Goal: Task Accomplishment & Management: Manage account settings

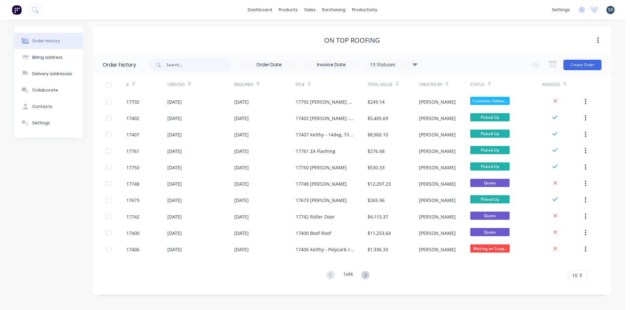
click at [398, 7] on div "dashboard products sales purchasing productivity dashboard products Product Cat…" at bounding box center [312, 10] width 625 height 20
click at [399, 9] on div "dashboard products sales purchasing productivity dashboard products Product Cat…" at bounding box center [312, 10] width 625 height 20
click at [435, 15] on div "dashboard products sales purchasing productivity dashboard products Product Cat…" at bounding box center [312, 10] width 625 height 20
click at [399, 9] on div "dashboard products sales purchasing productivity dashboard products Product Cat…" at bounding box center [312, 10] width 625 height 20
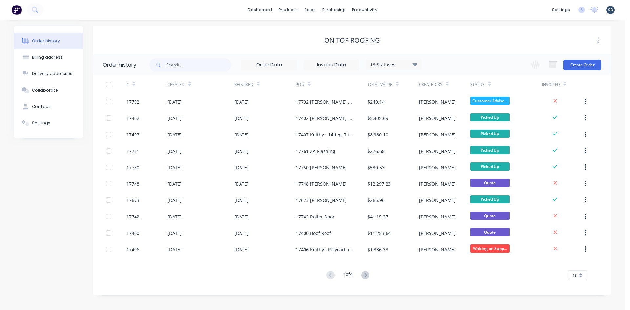
click at [397, 9] on div "dashboard products sales purchasing productivity dashboard products Product Cat…" at bounding box center [312, 10] width 625 height 20
click at [399, 9] on div "dashboard products sales purchasing productivity dashboard products Product Cat…" at bounding box center [312, 10] width 625 height 20
drag, startPoint x: 400, startPoint y: 9, endPoint x: 397, endPoint y: 9, distance: 3.3
click at [397, 9] on div "dashboard products sales purchasing productivity dashboard products Product Cat…" at bounding box center [312, 10] width 625 height 20
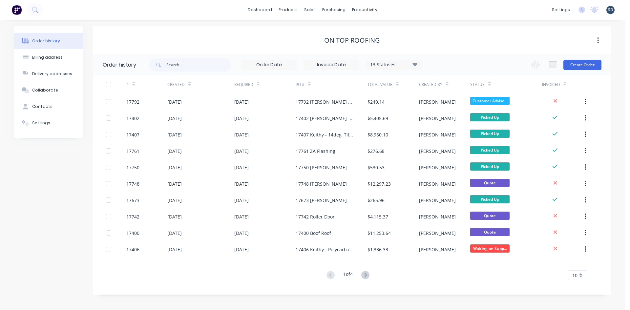
click at [396, 10] on div "dashboard products sales purchasing productivity dashboard products Product Cat…" at bounding box center [312, 10] width 625 height 20
click at [332, 31] on div "Sales Orders" at bounding box center [334, 32] width 27 height 6
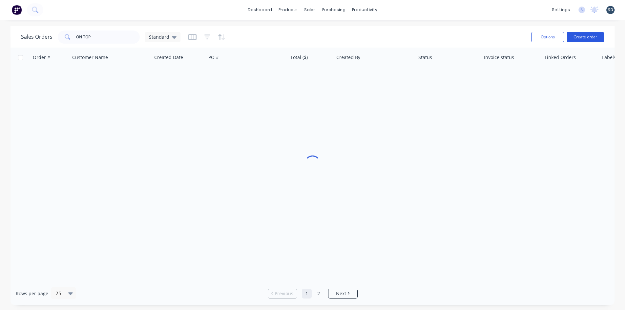
click at [581, 36] on button "Create order" at bounding box center [585, 37] width 37 height 11
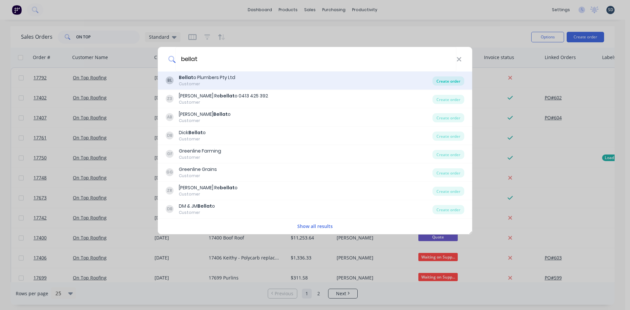
type input "bellat"
click at [449, 83] on div "Create order" at bounding box center [449, 80] width 32 height 9
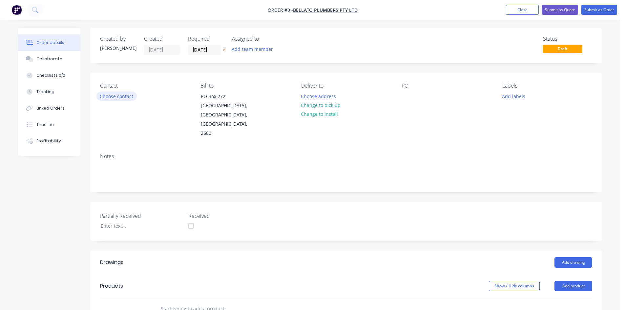
click at [118, 98] on button "Choose contact" at bounding box center [117, 96] width 40 height 9
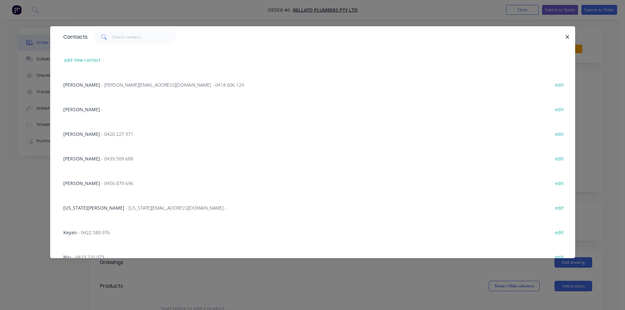
click at [126, 208] on span "- [US_STATE][EMAIL_ADDRESS][DOMAIN_NAME] -" at bounding box center [176, 208] width 101 height 6
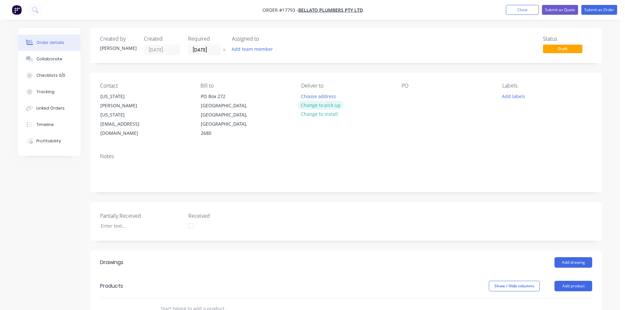
click at [334, 103] on button "Change to pick up" at bounding box center [321, 105] width 47 height 9
click at [407, 98] on div at bounding box center [407, 97] width 11 height 10
click at [429, 124] on div "Contact [US_STATE][PERSON_NAME] [US_STATE][EMAIL_ADDRESS][DOMAIN_NAME] Bill to …" at bounding box center [346, 110] width 512 height 75
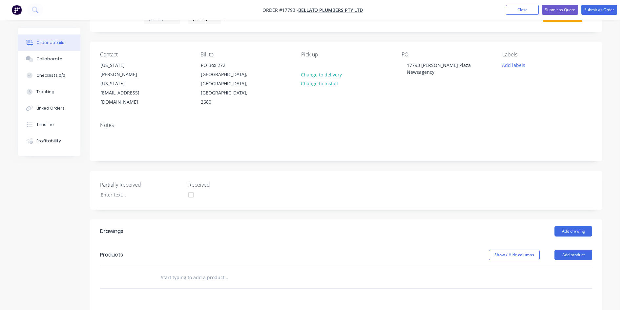
scroll to position [66, 0]
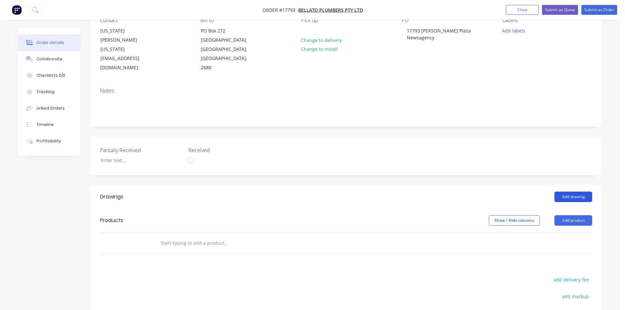
click at [582, 192] on button "Add drawing" at bounding box center [574, 197] width 38 height 11
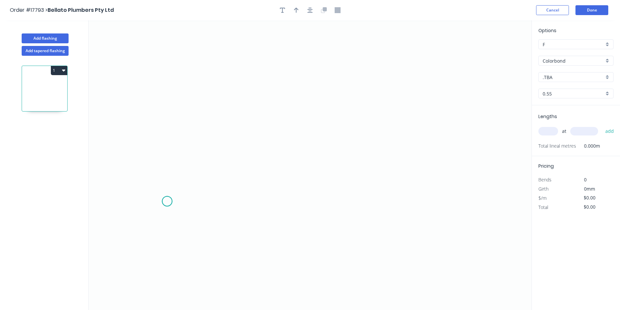
click at [167, 202] on icon "0" at bounding box center [310, 165] width 443 height 290
click at [502, 199] on icon "0" at bounding box center [310, 165] width 443 height 290
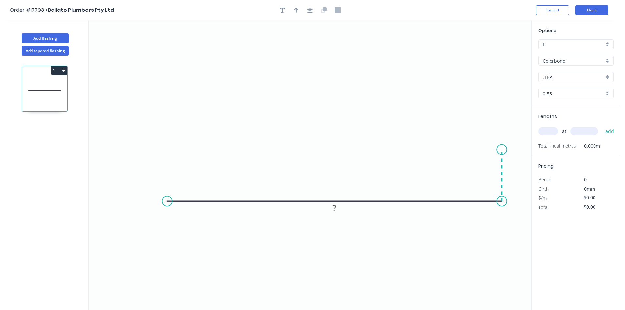
click at [500, 150] on icon "0 ?" at bounding box center [310, 165] width 443 height 290
click at [165, 202] on circle at bounding box center [167, 201] width 10 height 10
click at [166, 129] on icon "0 ? ?" at bounding box center [310, 165] width 443 height 290
click at [156, 161] on tspan "?" at bounding box center [157, 162] width 3 height 11
click at [516, 173] on rect at bounding box center [511, 172] width 13 height 9
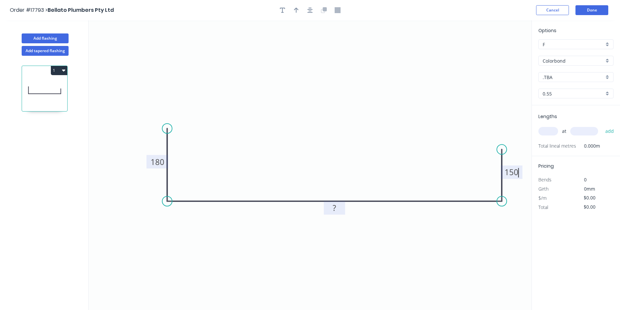
click at [334, 209] on tspan "?" at bounding box center [334, 208] width 3 height 11
click at [358, 105] on icon "0 180 815 150" at bounding box center [310, 165] width 443 height 290
type input "$47.86"
click at [312, 11] on icon "button" at bounding box center [310, 10] width 5 height 6
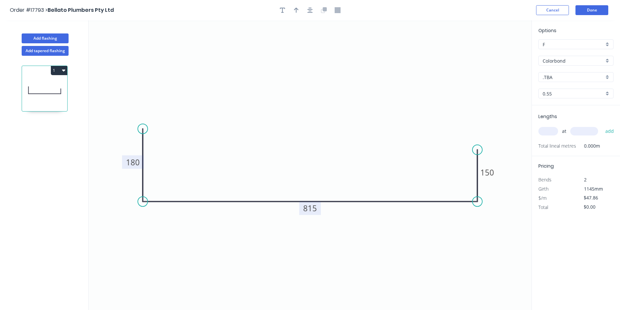
click at [572, 56] on div "Colorbond" at bounding box center [576, 61] width 75 height 10
click at [562, 121] on div "Zincalume" at bounding box center [576, 119] width 75 height 11
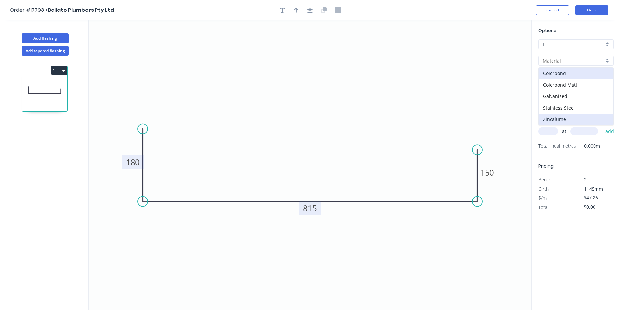
type input "Zincalume"
type input "$29.22"
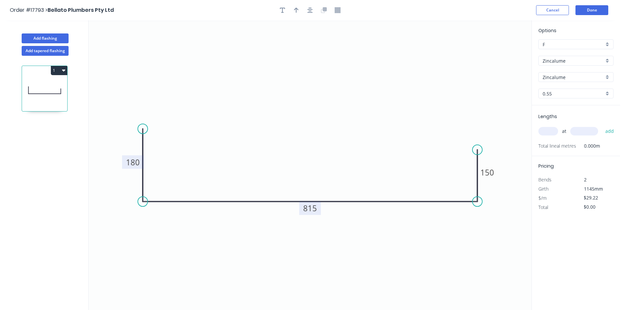
click at [552, 133] on input "text" at bounding box center [549, 131] width 20 height 9
type input "1"
click at [587, 129] on input "text" at bounding box center [585, 131] width 28 height 9
type input "6000"
click at [608, 130] on button "add" at bounding box center [609, 131] width 15 height 11
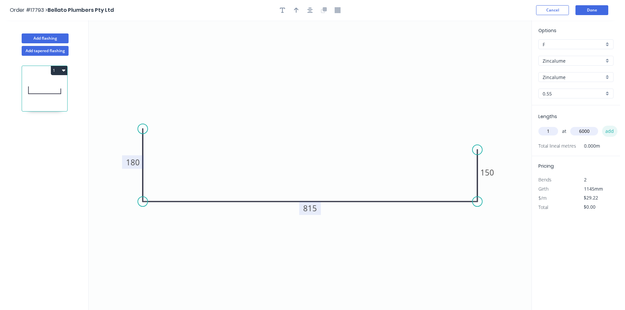
type input "$175.32"
click at [586, 7] on button "Done" at bounding box center [592, 10] width 33 height 10
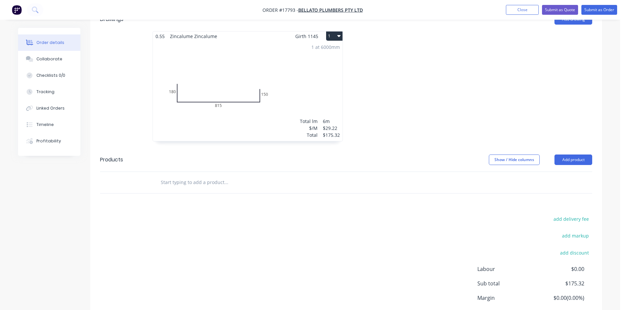
scroll to position [243, 0]
click at [564, 11] on button "Submit as Quote" at bounding box center [560, 10] width 36 height 10
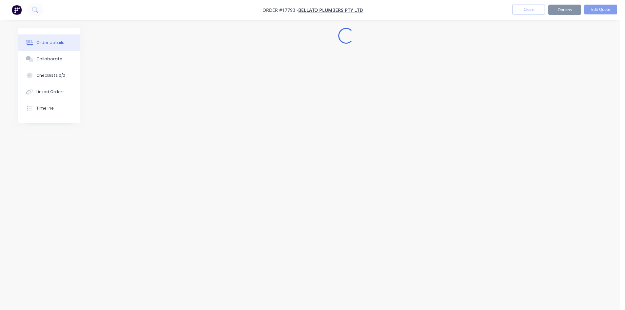
scroll to position [0, 0]
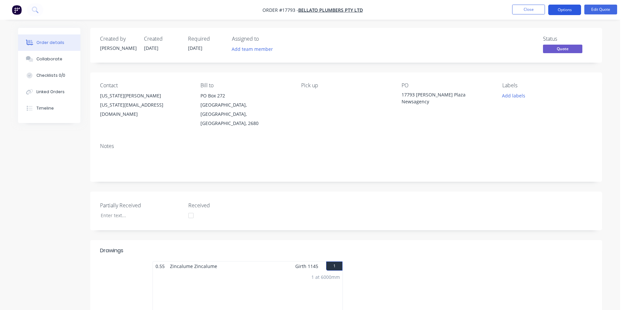
click at [571, 11] on button "Options" at bounding box center [565, 10] width 33 height 11
click at [564, 9] on button "Options" at bounding box center [565, 10] width 33 height 11
click at [562, 13] on button "Options" at bounding box center [565, 10] width 33 height 11
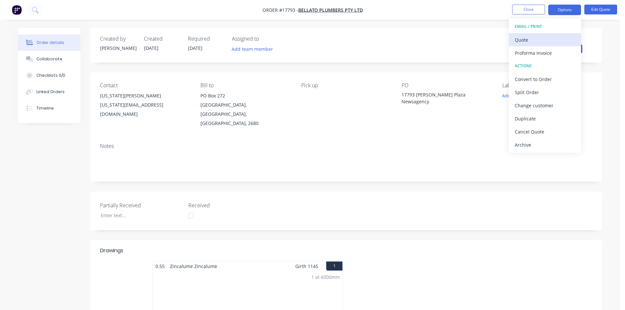
click at [550, 35] on div "Quote" at bounding box center [545, 40] width 60 height 10
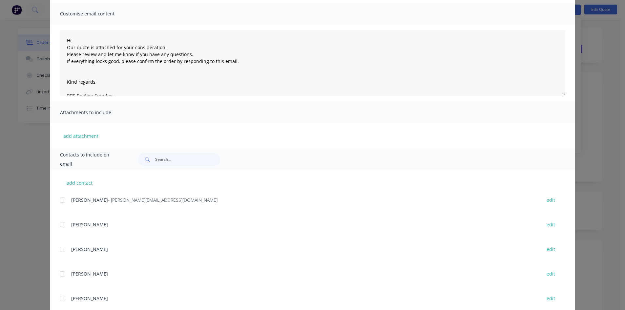
scroll to position [95, 0]
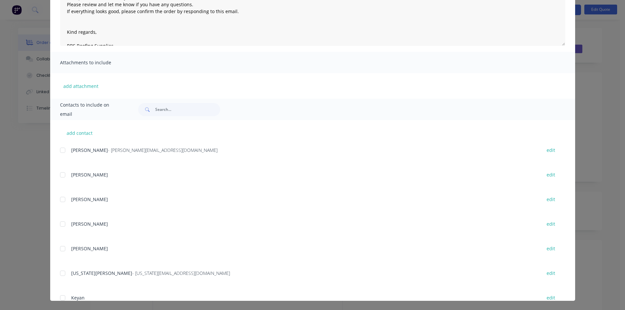
click at [62, 273] on div at bounding box center [62, 273] width 13 height 13
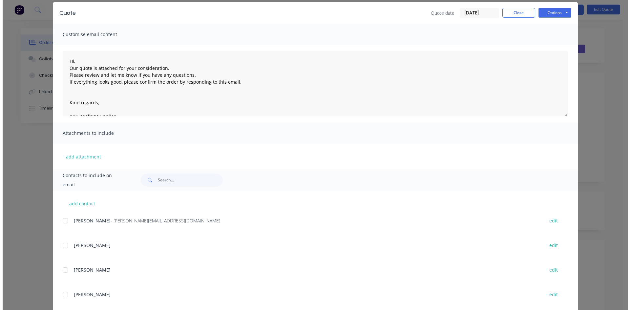
scroll to position [0, 0]
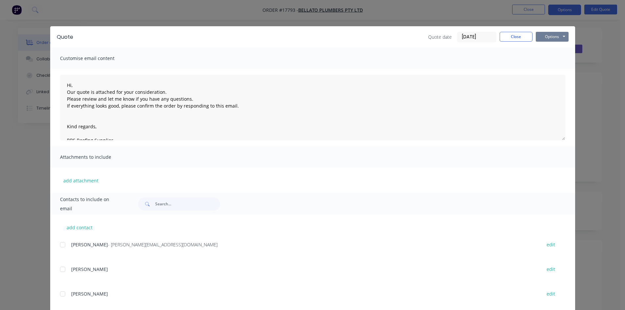
click at [557, 36] on button "Options" at bounding box center [552, 37] width 33 height 10
click at [553, 68] on button "Email" at bounding box center [557, 70] width 42 height 11
click at [520, 36] on button "Close" at bounding box center [516, 37] width 33 height 10
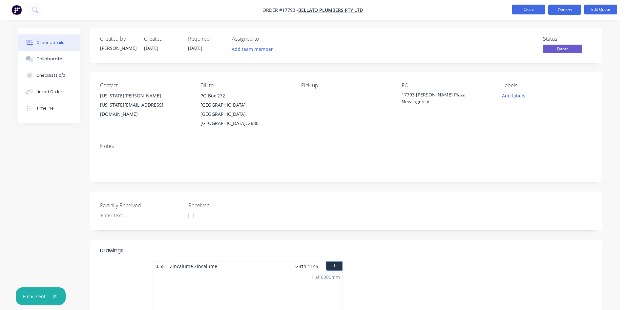
click at [528, 10] on button "Close" at bounding box center [528, 10] width 33 height 10
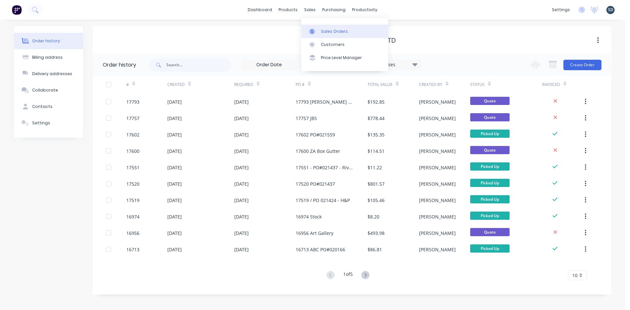
click at [332, 29] on div "Sales Orders" at bounding box center [334, 32] width 27 height 6
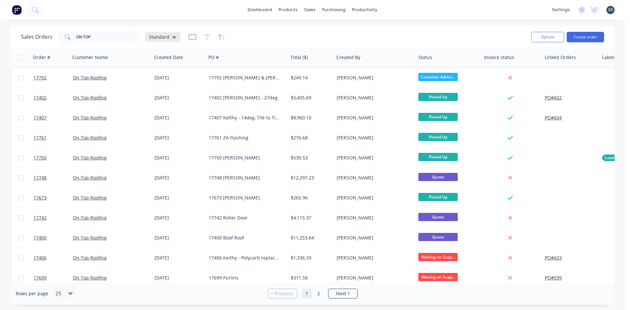
click at [166, 40] on div "Standard" at bounding box center [162, 37] width 35 height 10
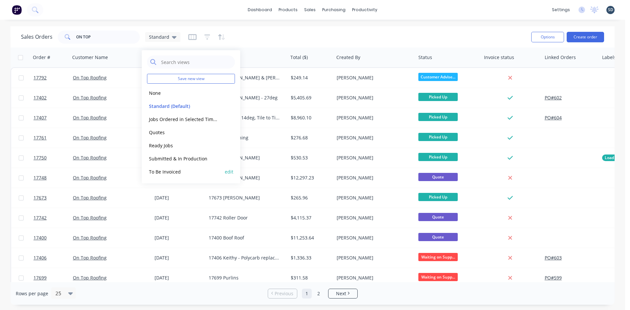
click at [180, 172] on button "To Be Invoiced" at bounding box center [184, 172] width 75 height 8
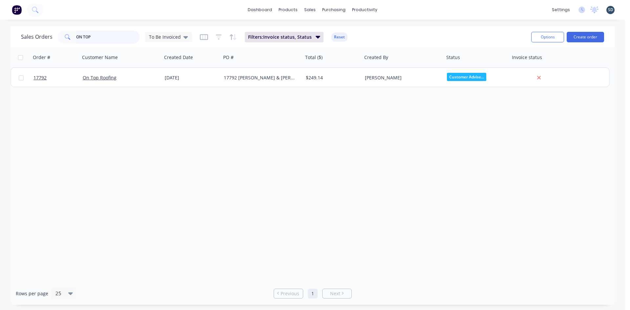
click at [110, 41] on input "ON TOP" at bounding box center [108, 37] width 64 height 13
type input "O"
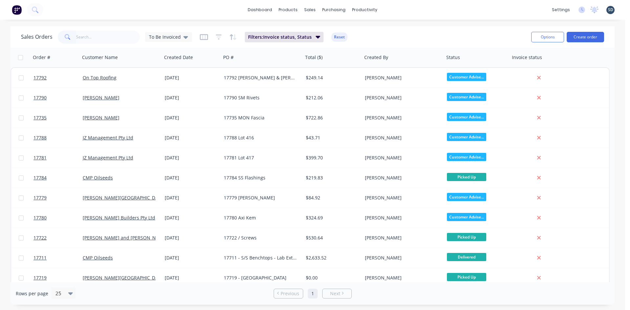
click at [378, 31] on div "Sales Orders To Be Invoiced Filters: Invoice status, Status Reset" at bounding box center [273, 37] width 505 height 16
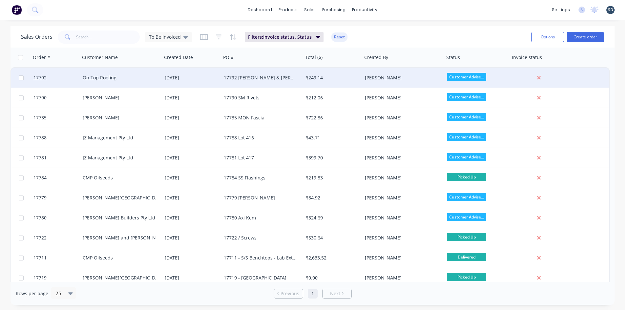
click at [296, 75] on div "17792 [PERSON_NAME] & [PERSON_NAME]" at bounding box center [260, 78] width 73 height 7
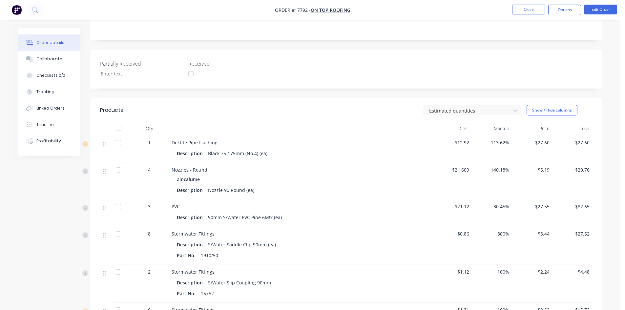
scroll to position [33, 0]
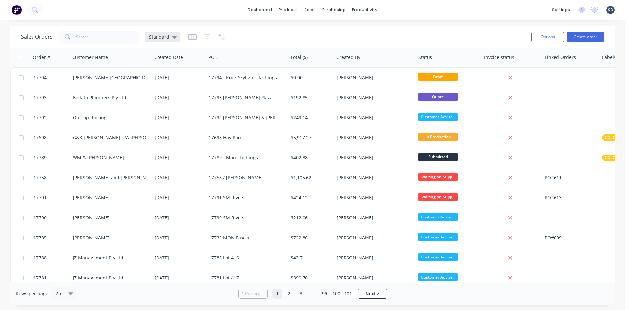
click at [162, 36] on span "Standard" at bounding box center [159, 36] width 20 height 7
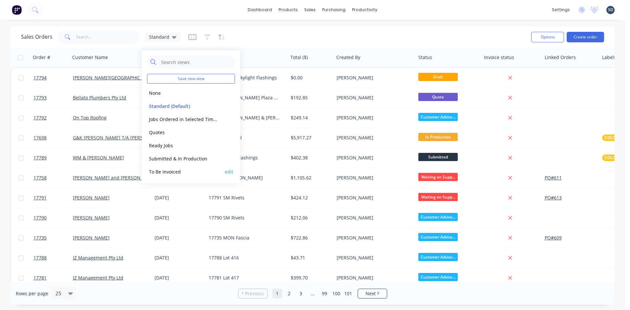
click at [191, 173] on button "To Be Invoiced" at bounding box center [184, 172] width 75 height 8
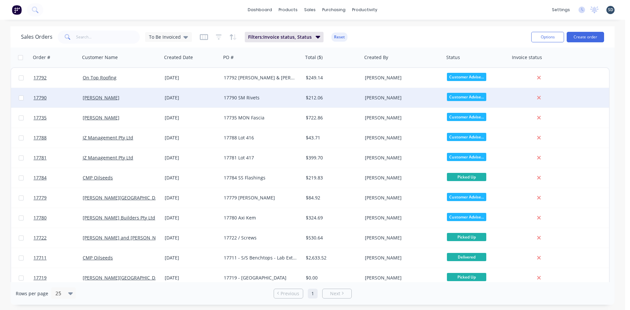
click at [288, 98] on div "17790 SM Rivets" at bounding box center [260, 98] width 73 height 7
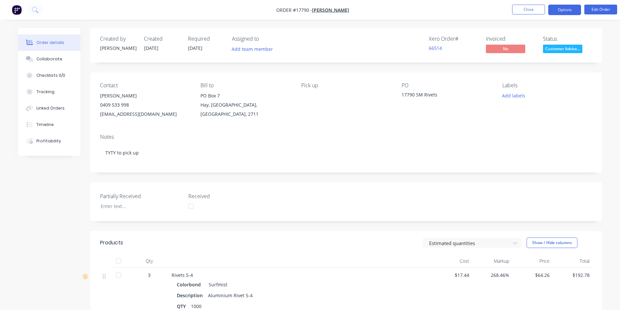
click at [566, 8] on button "Options" at bounding box center [565, 10] width 33 height 11
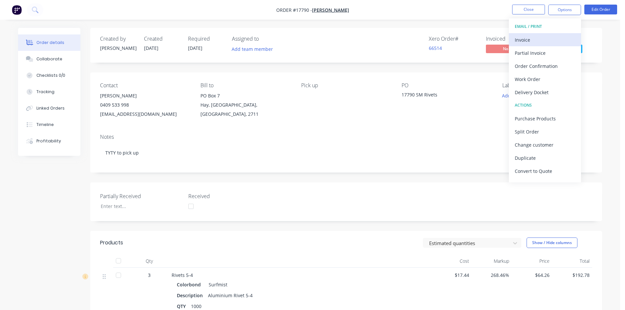
click at [550, 40] on div "Invoice" at bounding box center [545, 40] width 60 height 10
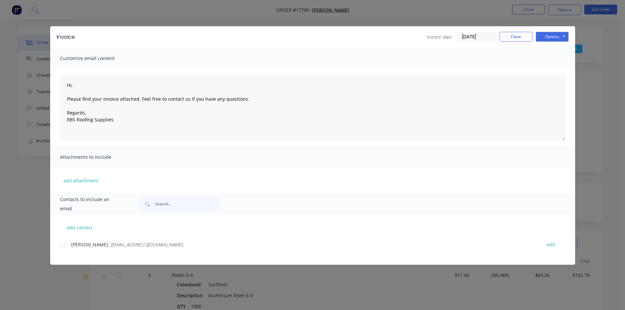
click at [61, 246] on div at bounding box center [62, 244] width 13 height 13
click at [556, 36] on button "Options" at bounding box center [552, 37] width 33 height 10
click at [559, 73] on button "Email" at bounding box center [557, 70] width 42 height 11
type textarea "Hi, Please find your invoice attached. Feel free to contact us if you have any …"
click at [516, 41] on button "Close" at bounding box center [516, 37] width 33 height 10
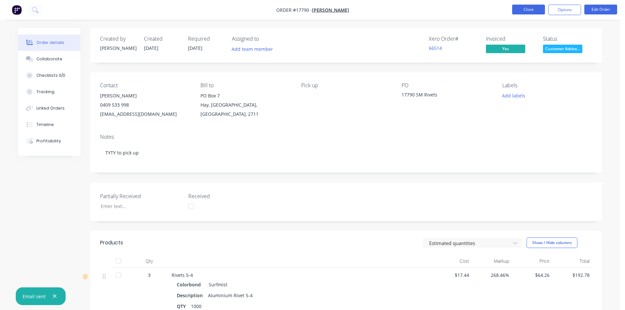
click at [529, 11] on button "Close" at bounding box center [528, 10] width 33 height 10
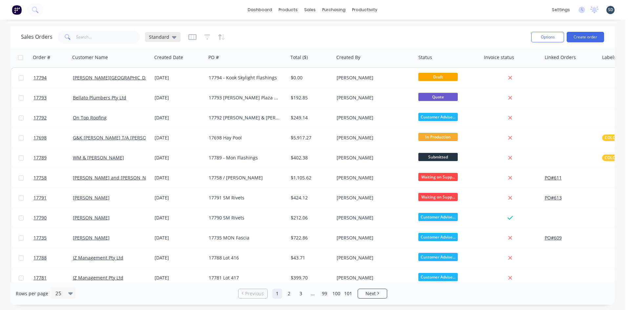
click at [161, 35] on span "Standard" at bounding box center [159, 36] width 20 height 7
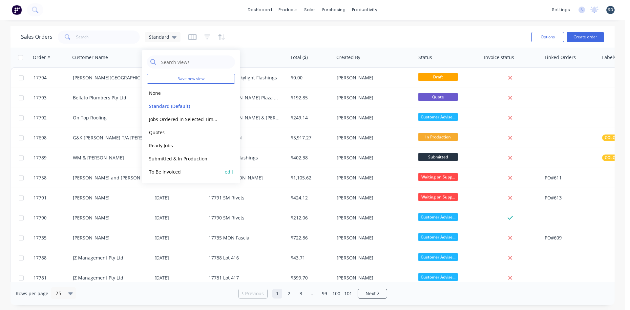
click at [176, 173] on button "To Be Invoiced" at bounding box center [184, 172] width 75 height 8
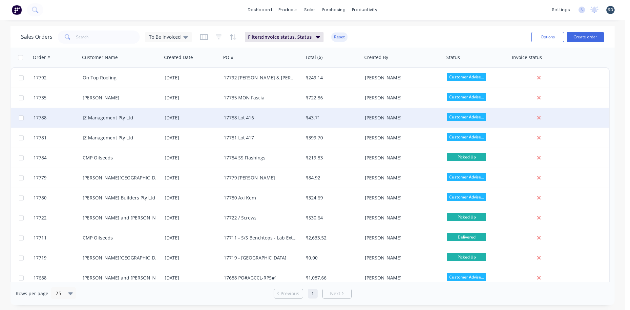
click at [212, 118] on div "[DATE]" at bounding box center [192, 118] width 54 height 7
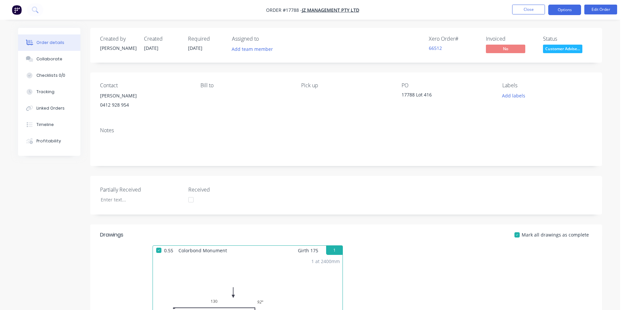
click at [569, 12] on button "Options" at bounding box center [565, 10] width 33 height 11
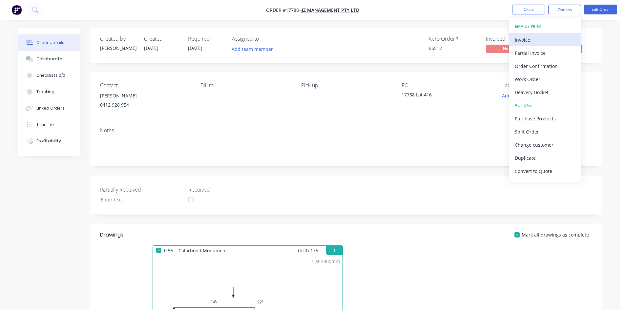
click at [555, 41] on div "Invoice" at bounding box center [545, 40] width 60 height 10
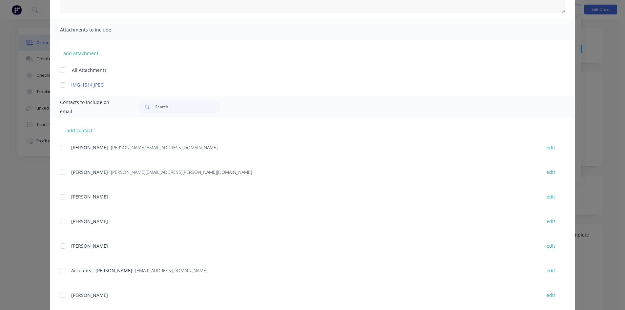
scroll to position [131, 0]
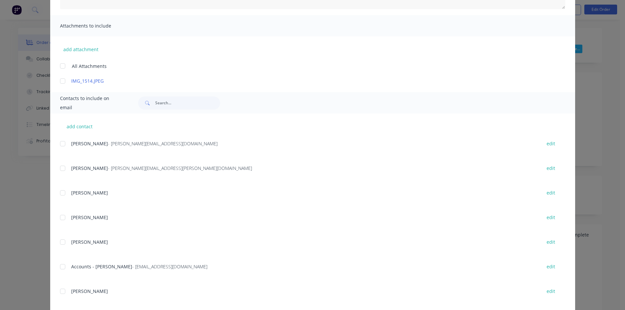
click at [58, 143] on div at bounding box center [62, 143] width 13 height 13
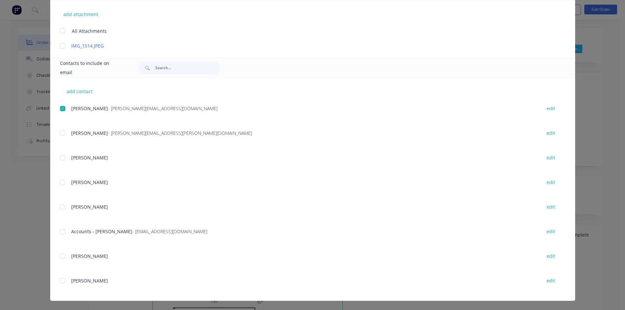
scroll to position [0, 0]
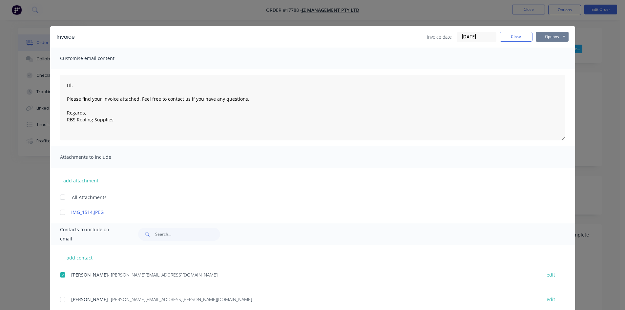
click at [555, 36] on button "Options" at bounding box center [552, 37] width 33 height 10
click at [551, 70] on button "Email" at bounding box center [557, 70] width 42 height 11
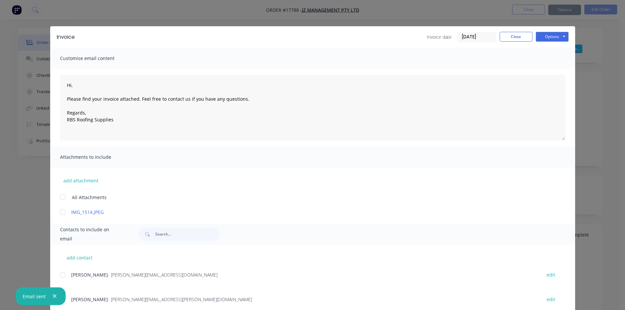
type textarea "Hi, Please find your invoice attached. Feel free to contact us if you have any …"
click at [516, 39] on button "Close" at bounding box center [516, 37] width 33 height 10
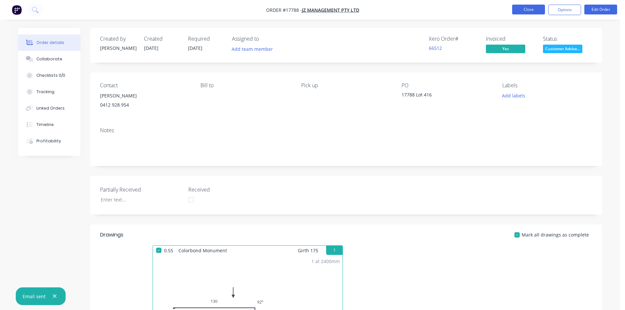
click at [524, 11] on button "Close" at bounding box center [528, 10] width 33 height 10
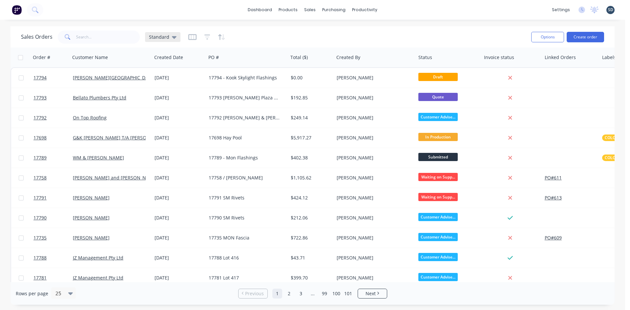
click at [156, 36] on span "Standard" at bounding box center [159, 36] width 20 height 7
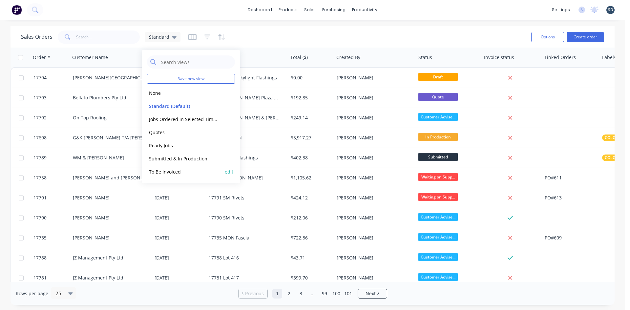
click at [164, 173] on button "To Be Invoiced" at bounding box center [184, 172] width 75 height 8
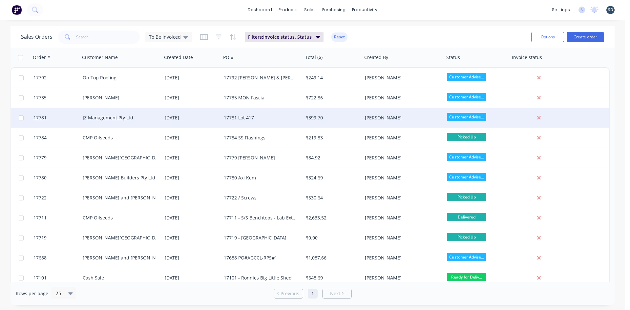
click at [215, 119] on div "[DATE]" at bounding box center [192, 118] width 54 height 7
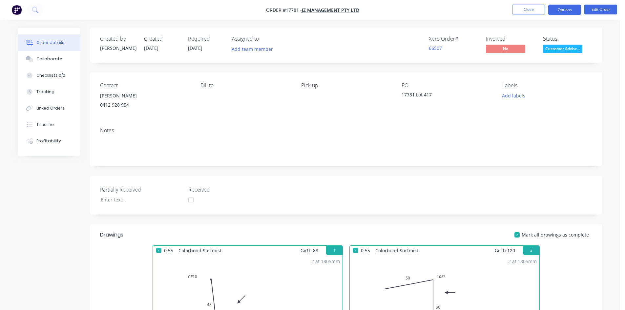
click at [572, 9] on button "Options" at bounding box center [565, 10] width 33 height 11
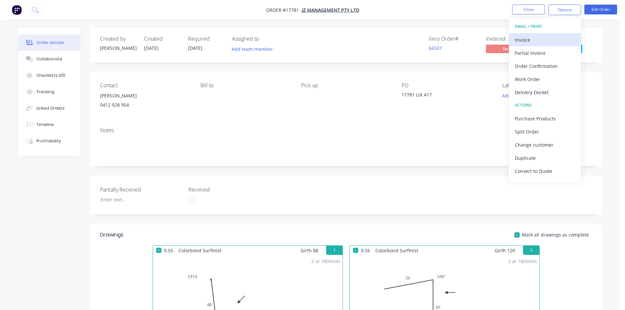
click at [538, 39] on div "Invoice" at bounding box center [545, 40] width 60 height 10
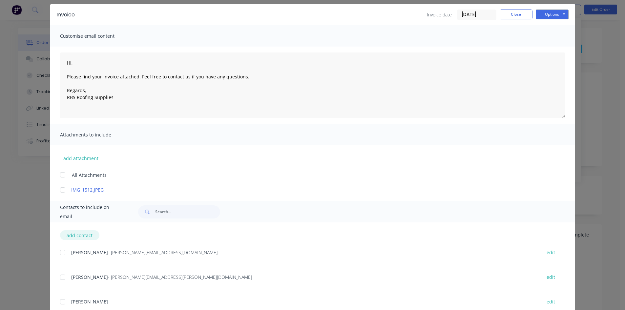
scroll to position [66, 0]
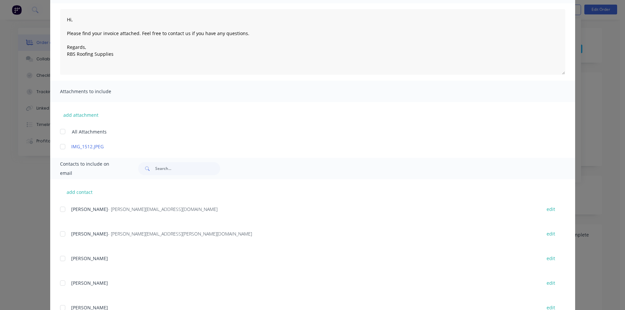
click at [61, 207] on div at bounding box center [62, 209] width 13 height 13
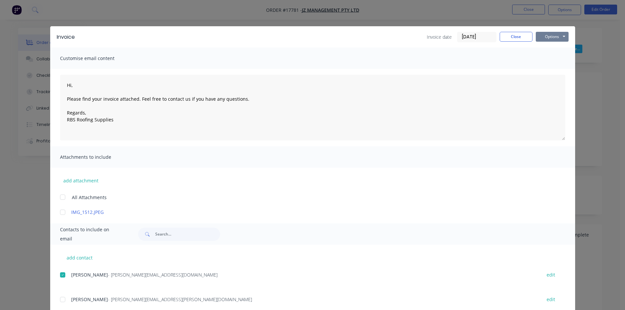
click at [553, 35] on button "Options" at bounding box center [552, 37] width 33 height 10
click at [557, 71] on button "Email" at bounding box center [557, 70] width 42 height 11
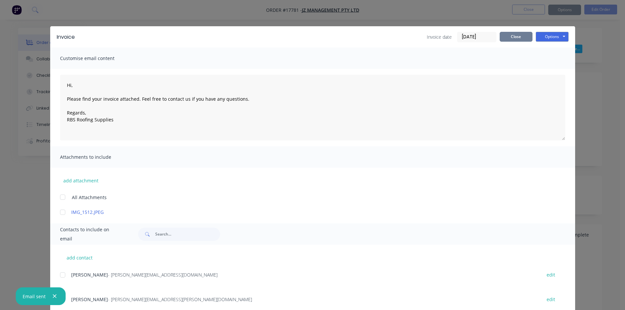
type textarea "Hi, Please find your invoice attached. Feel free to contact us if you have any …"
click at [521, 36] on button "Close" at bounding box center [516, 37] width 33 height 10
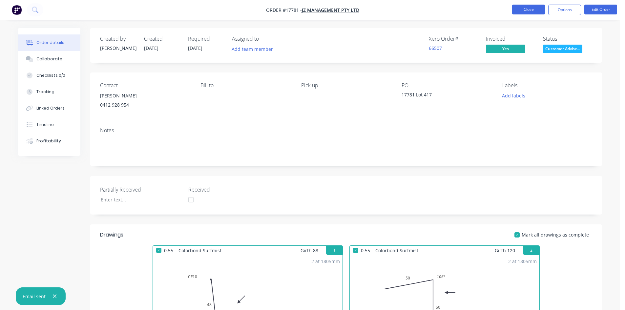
click at [532, 12] on button "Close" at bounding box center [528, 10] width 33 height 10
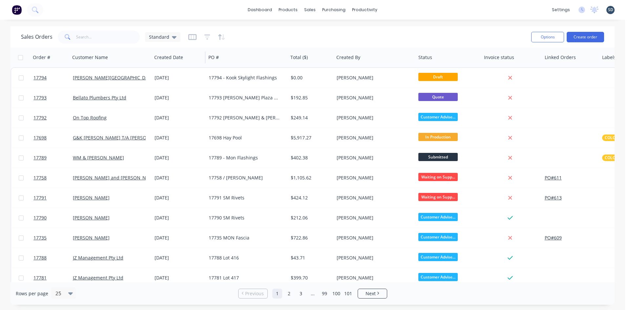
drag, startPoint x: 170, startPoint y: 34, endPoint x: 168, endPoint y: 49, distance: 15.6
click at [170, 34] on div "Standard" at bounding box center [163, 37] width 28 height 6
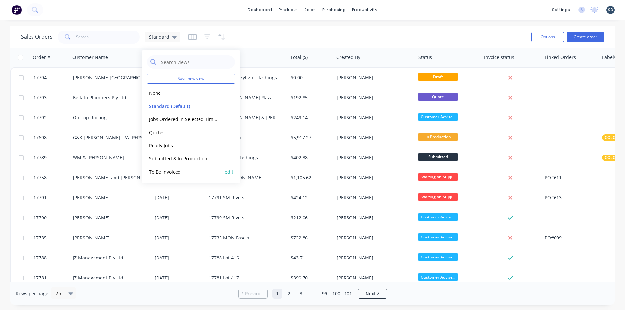
click at [179, 176] on div "To Be Invoiced edit" at bounding box center [191, 171] width 88 height 13
click at [183, 172] on button "To Be Invoiced" at bounding box center [184, 172] width 75 height 8
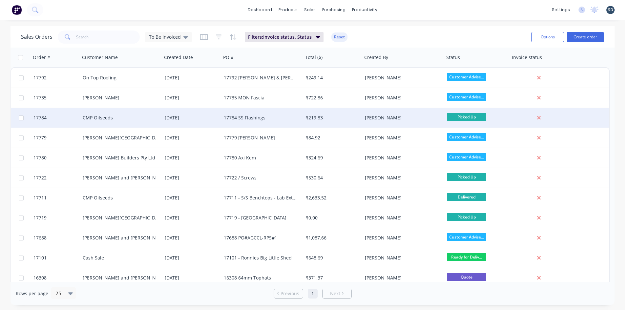
click at [205, 116] on div "[DATE]" at bounding box center [192, 118] width 54 height 7
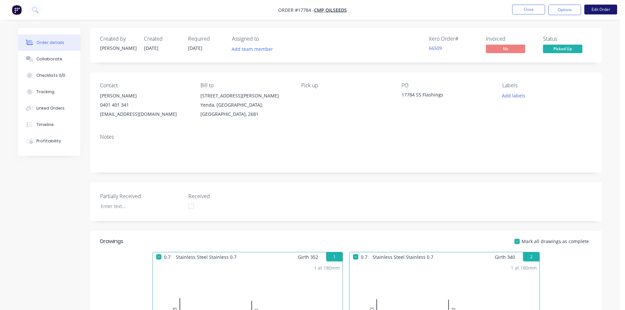
click at [604, 8] on button "Edit Order" at bounding box center [601, 10] width 33 height 10
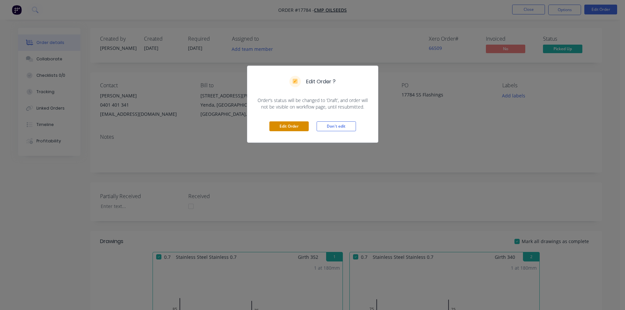
click at [301, 128] on button "Edit Order" at bounding box center [288, 126] width 39 height 10
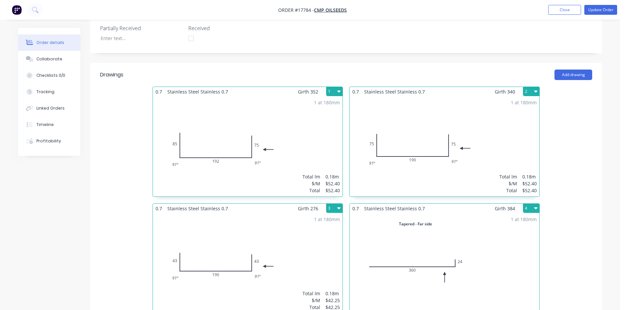
click at [296, 148] on div "1 at 180mm Total lm $/M Total 0.18m $52.40 $52.40" at bounding box center [248, 147] width 190 height 100
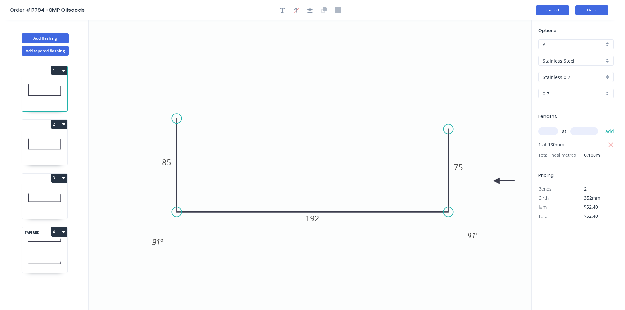
click at [561, 6] on button "Cancel" at bounding box center [552, 10] width 33 height 10
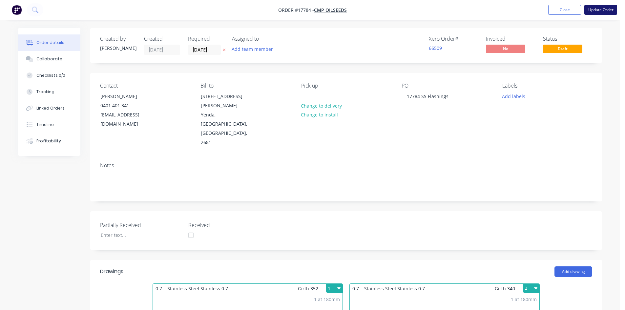
click at [598, 10] on button "Update Order" at bounding box center [601, 10] width 33 height 10
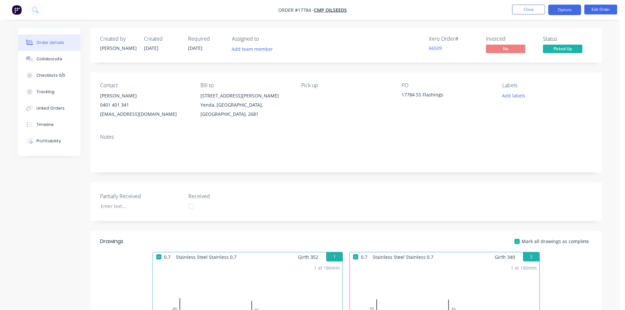
click at [557, 8] on button "Options" at bounding box center [565, 10] width 33 height 11
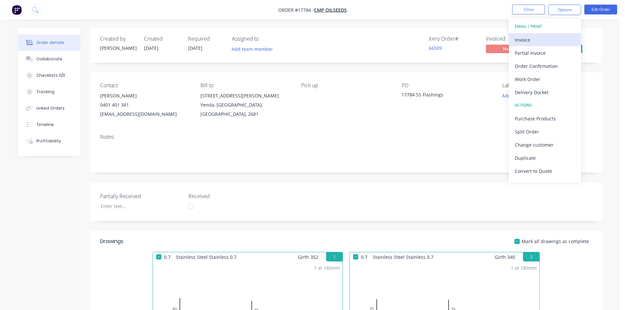
click at [538, 40] on div "Invoice" at bounding box center [545, 40] width 60 height 10
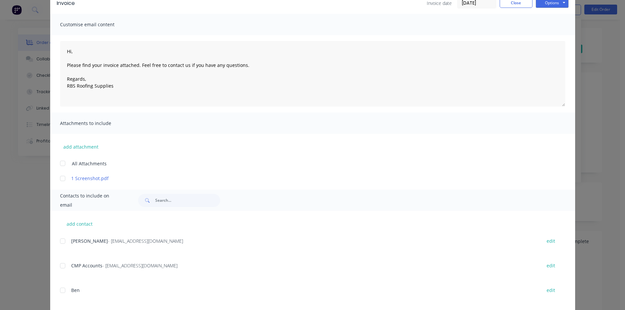
scroll to position [66, 0]
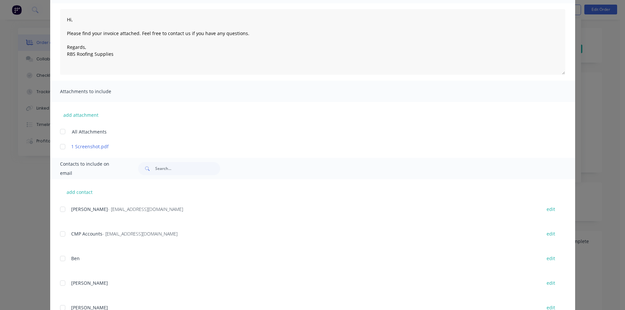
click at [60, 234] on div at bounding box center [62, 233] width 13 height 13
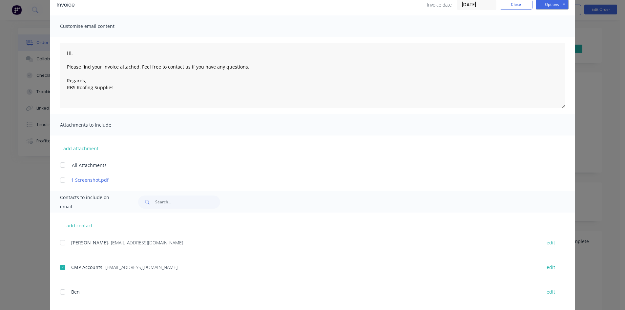
scroll to position [0, 0]
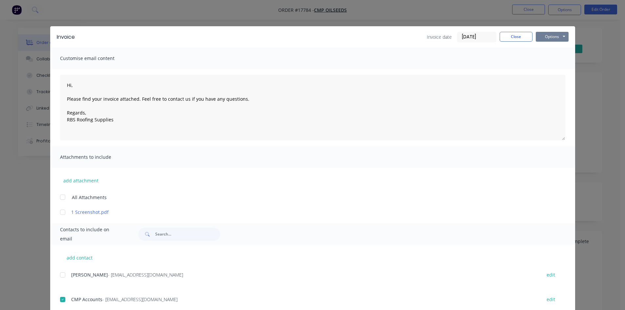
click at [563, 37] on button "Options" at bounding box center [552, 37] width 33 height 10
click at [554, 70] on button "Email" at bounding box center [557, 70] width 42 height 11
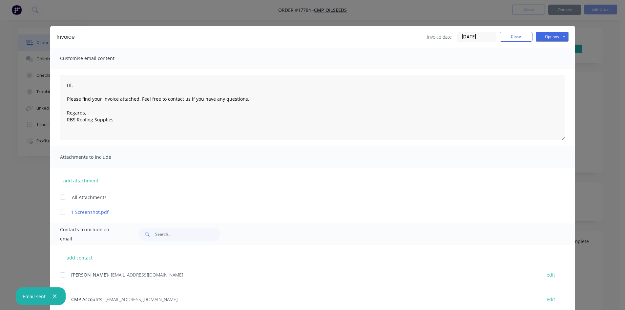
type textarea "Hi, Please find your invoice attached. Feel free to contact us if you have any …"
click at [515, 36] on button "Close" at bounding box center [516, 37] width 33 height 10
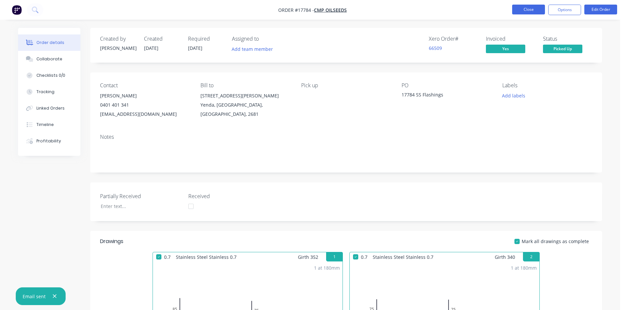
click at [526, 11] on button "Close" at bounding box center [528, 10] width 33 height 10
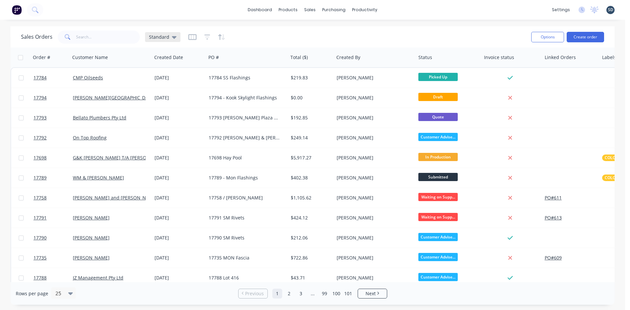
click at [166, 39] on span "Standard" at bounding box center [159, 36] width 20 height 7
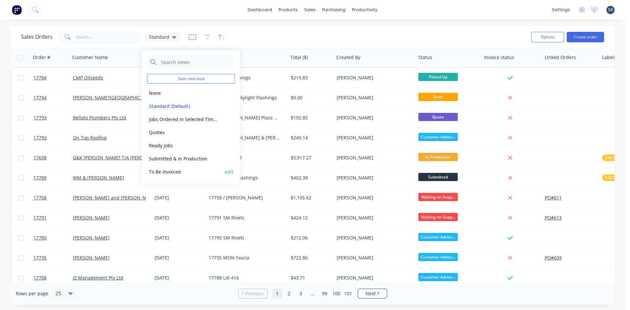
click at [159, 173] on button "To Be Invoiced" at bounding box center [184, 172] width 75 height 8
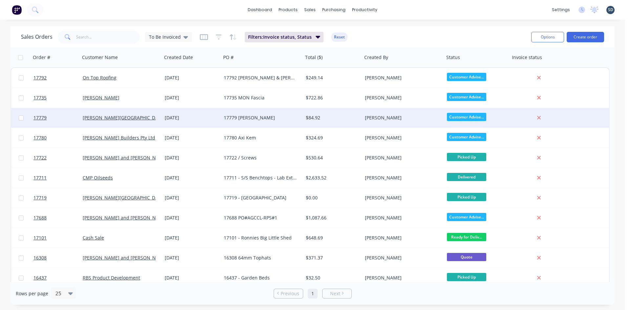
click at [208, 117] on div "[DATE]" at bounding box center [192, 118] width 54 height 7
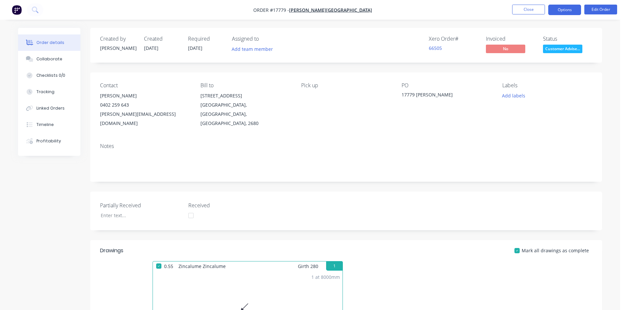
click at [564, 13] on button "Options" at bounding box center [565, 10] width 33 height 11
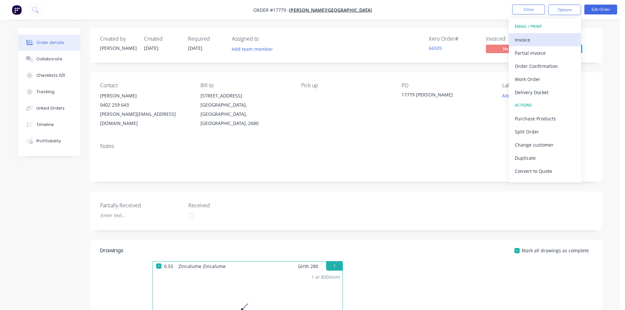
click at [547, 41] on div "Invoice" at bounding box center [545, 40] width 60 height 10
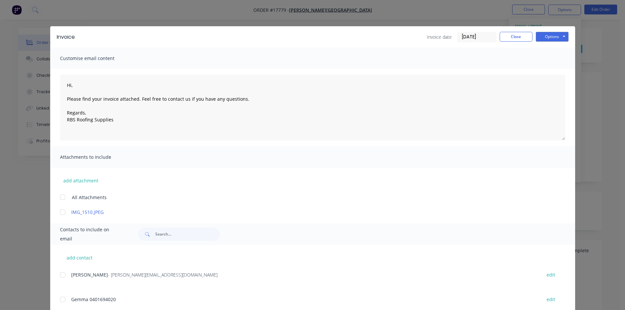
scroll to position [19, 0]
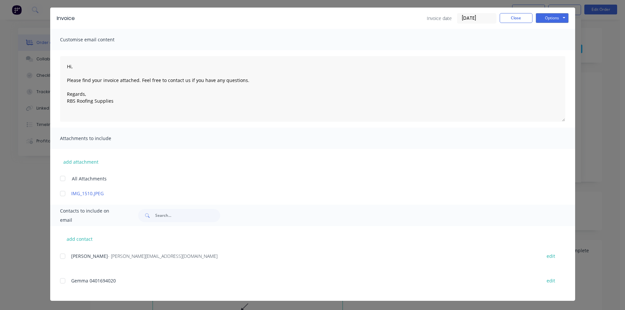
click at [60, 257] on div at bounding box center [62, 256] width 13 height 13
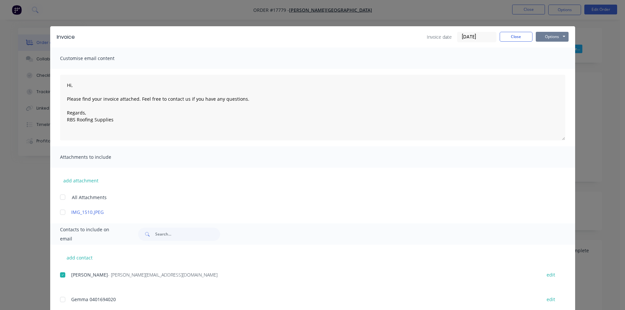
click at [552, 37] on button "Options" at bounding box center [552, 37] width 33 height 10
click at [553, 71] on button "Email" at bounding box center [557, 70] width 42 height 11
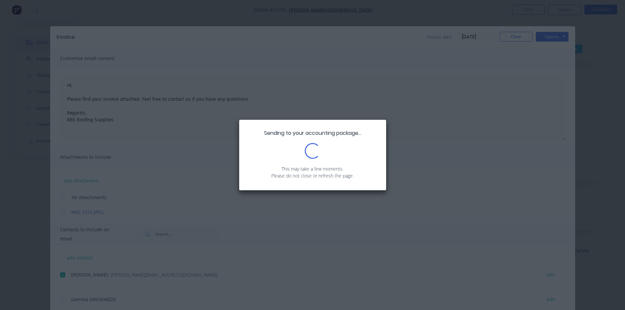
type textarea "Hi, Please find your invoice attached. Feel free to contact us if you have any …"
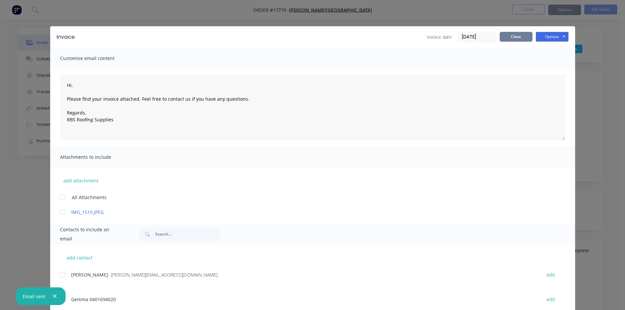
click at [520, 39] on button "Close" at bounding box center [516, 37] width 33 height 10
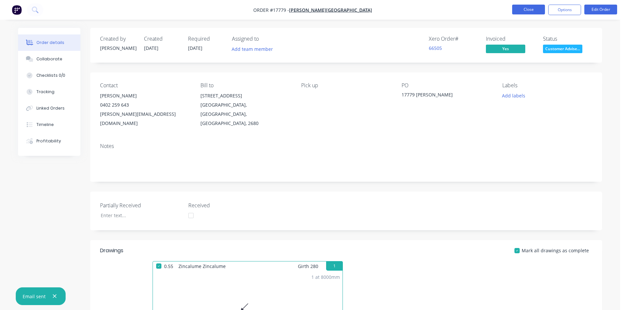
click at [533, 10] on button "Close" at bounding box center [528, 10] width 33 height 10
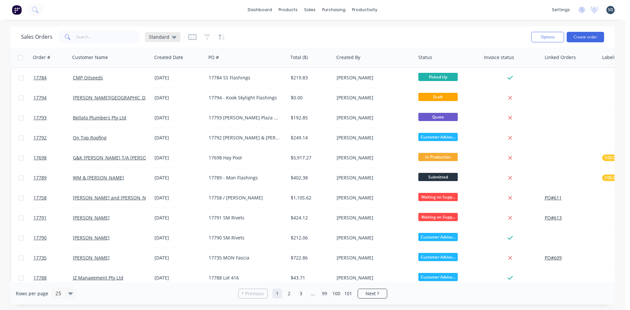
click at [166, 38] on span "Standard" at bounding box center [159, 36] width 20 height 7
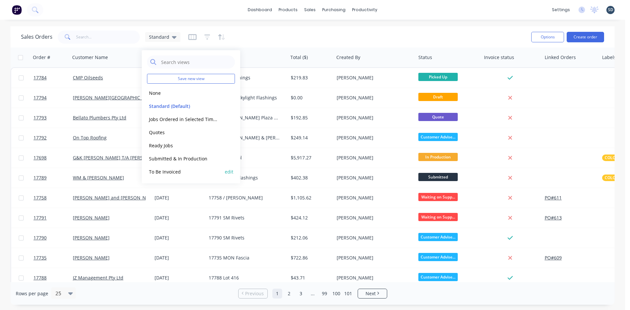
click at [173, 170] on button "To Be Invoiced" at bounding box center [184, 172] width 75 height 8
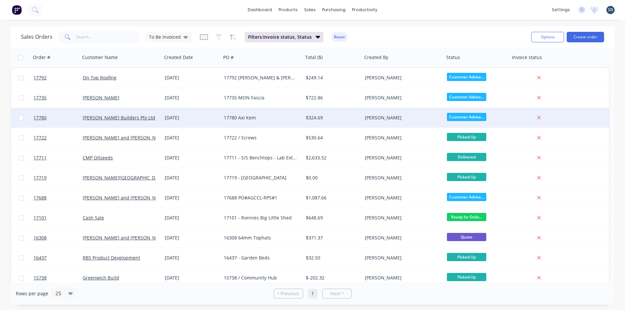
click at [211, 118] on div "[DATE]" at bounding box center [192, 118] width 54 height 7
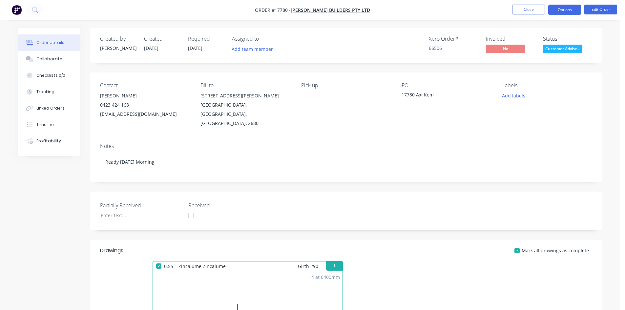
click at [564, 5] on button "Options" at bounding box center [565, 10] width 33 height 11
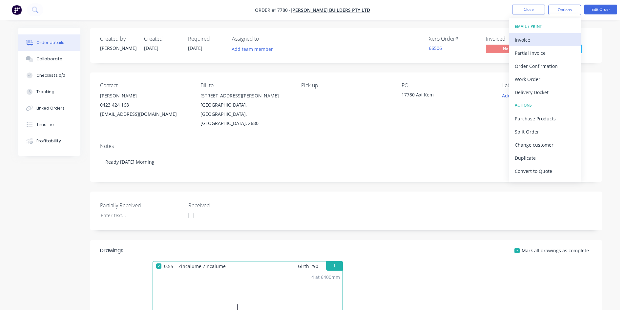
click at [544, 42] on div "Invoice" at bounding box center [545, 40] width 60 height 10
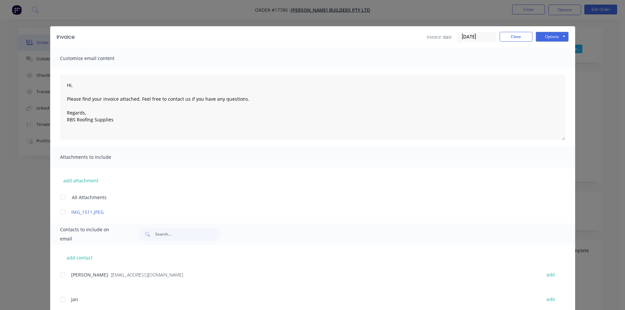
click at [61, 275] on div at bounding box center [62, 275] width 13 height 13
click at [554, 38] on button "Options" at bounding box center [552, 37] width 33 height 10
click at [549, 69] on button "Email" at bounding box center [557, 70] width 42 height 11
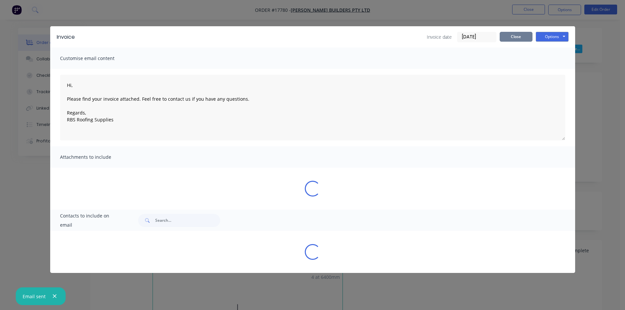
type textarea "Hi, Please find your invoice attached. Feel free to contact us if you have any …"
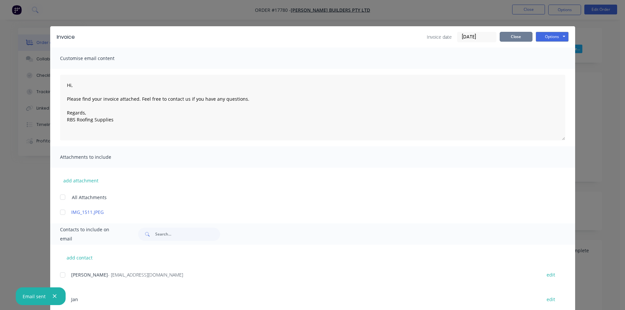
click at [515, 38] on button "Close" at bounding box center [516, 37] width 33 height 10
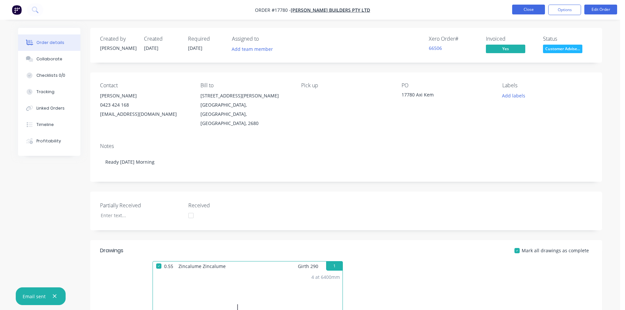
click at [525, 11] on button "Close" at bounding box center [528, 10] width 33 height 10
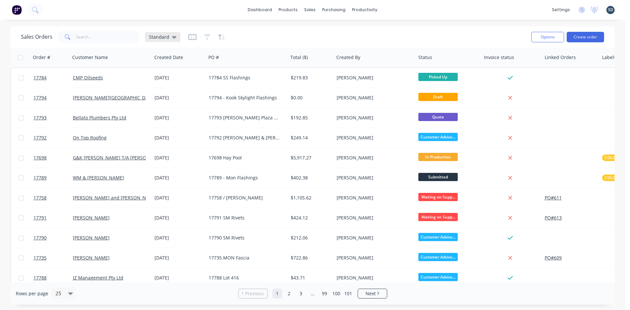
click at [172, 40] on div "Standard" at bounding box center [162, 37] width 35 height 10
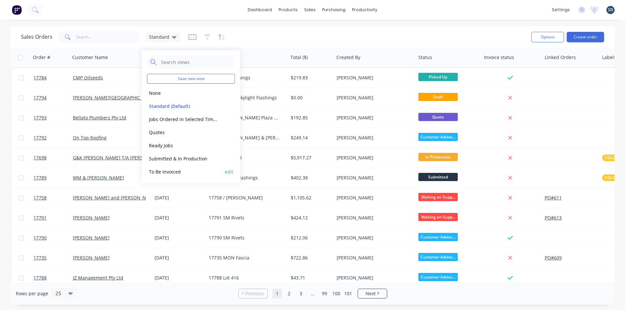
click at [182, 169] on button "To Be Invoiced" at bounding box center [184, 172] width 75 height 8
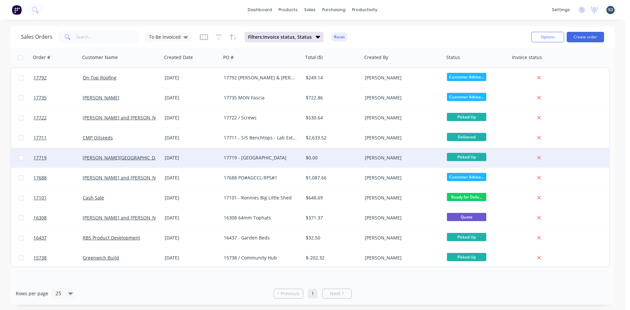
click at [19, 159] on input "checkbox" at bounding box center [21, 158] width 5 height 5
checkbox input "true"
click at [549, 40] on button "Options" at bounding box center [547, 37] width 33 height 11
click at [539, 67] on div "Archive" at bounding box center [528, 67] width 60 height 10
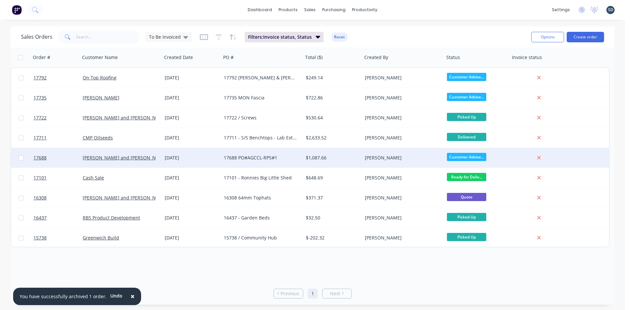
click at [292, 157] on div "17688 PO#AGCCL-RPS#1" at bounding box center [260, 158] width 73 height 7
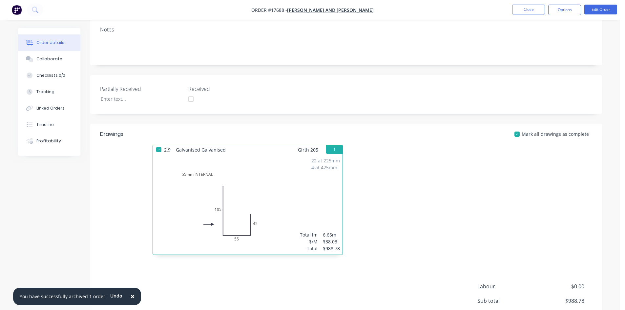
scroll to position [110, 0]
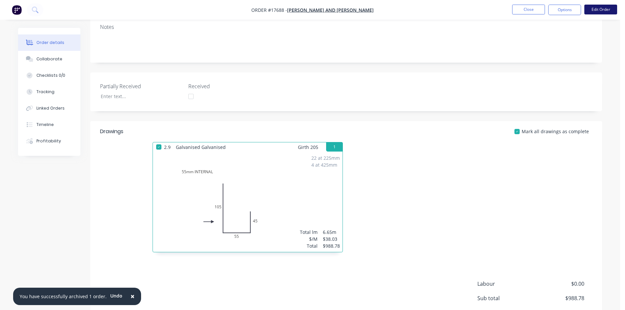
click at [594, 8] on button "Edit Order" at bounding box center [601, 10] width 33 height 10
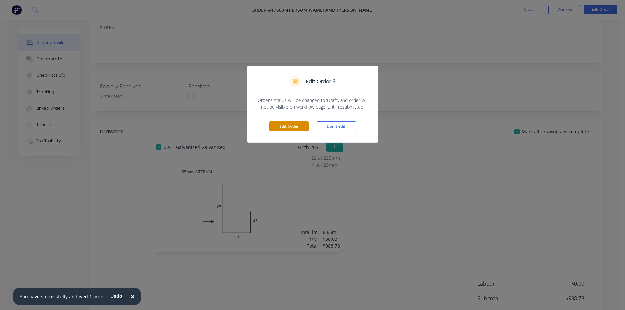
click at [294, 128] on button "Edit Order" at bounding box center [288, 126] width 39 height 10
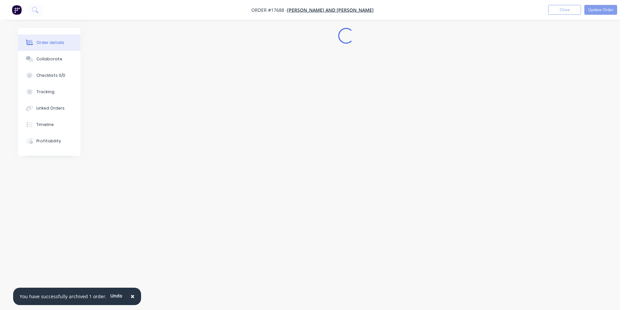
scroll to position [0, 0]
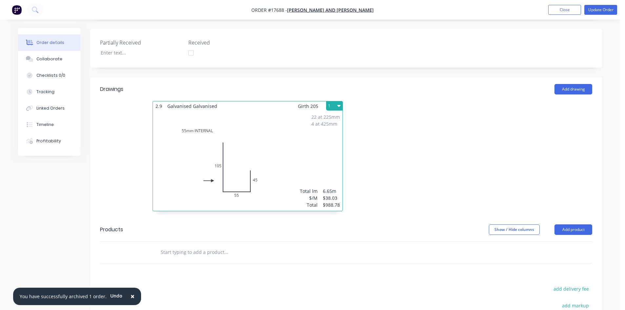
click at [273, 157] on div "22 at 225mm 4 at 425mm Total lm $/M Total 6.65m $38.03 $988.78" at bounding box center [248, 161] width 190 height 100
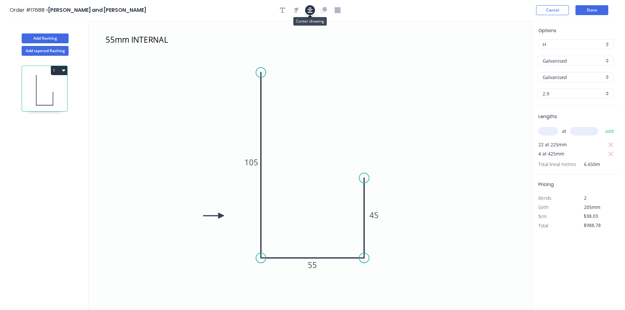
click at [312, 10] on icon "button" at bounding box center [310, 10] width 5 height 6
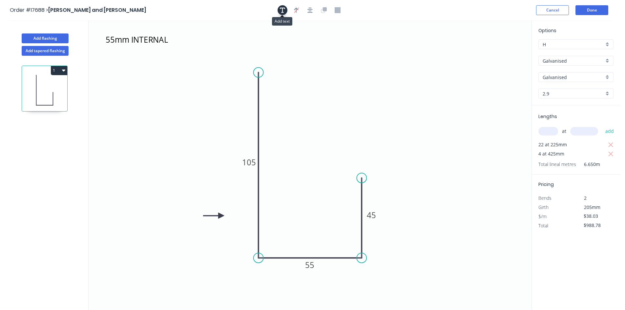
click at [285, 11] on button "button" at bounding box center [283, 10] width 10 height 10
drag, startPoint x: 160, startPoint y: 49, endPoint x: 420, endPoint y: 54, distance: 260.0
click at [420, 54] on rect at bounding box center [394, 60] width 60 height 31
click at [389, 53] on textarea at bounding box center [391, 52] width 53 height 24
click at [383, 47] on textarea at bounding box center [390, 52] width 53 height 24
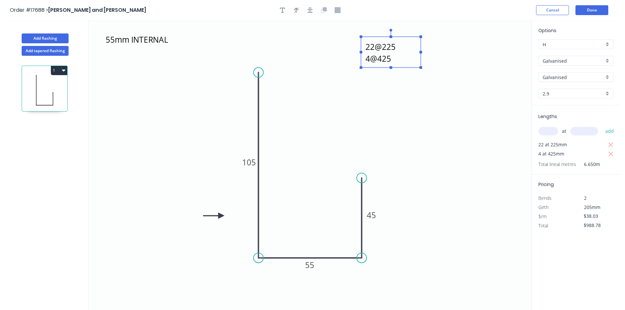
click at [474, 73] on icon "55mm INTERNAL 22@225 4@425 105 55 45" at bounding box center [310, 165] width 443 height 290
type textarea "22@225 4@425"
click at [596, 11] on button "Done" at bounding box center [592, 10] width 33 height 10
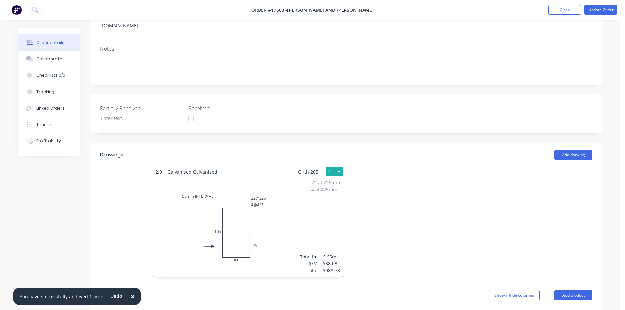
click at [280, 209] on div "22 at 225mm 4 at 425mm Total lm $/M Total 6.65m $38.03 $988.78" at bounding box center [248, 227] width 190 height 100
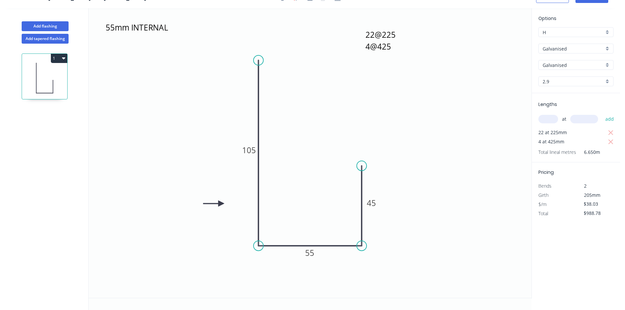
scroll to position [12, 0]
click at [611, 140] on icon "button" at bounding box center [611, 142] width 6 height 8
click at [612, 133] on icon "button" at bounding box center [611, 132] width 5 height 5
type input "$0.00"
click at [551, 119] on input "text" at bounding box center [549, 119] width 20 height 9
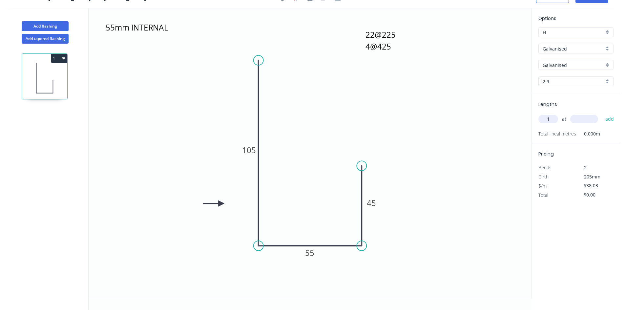
type input "1"
click at [582, 119] on input "text" at bounding box center [585, 119] width 28 height 9
type input "6650"
click at [610, 120] on button "add" at bounding box center [609, 119] width 15 height 11
type input "$252.90"
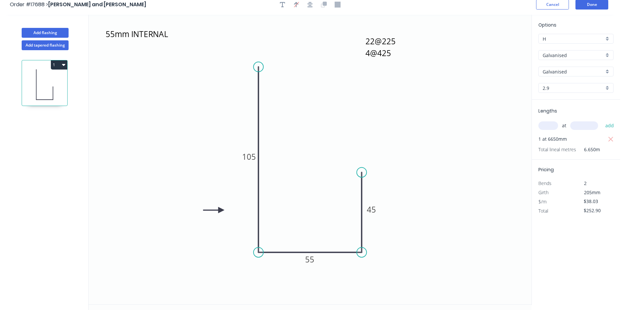
scroll to position [0, 0]
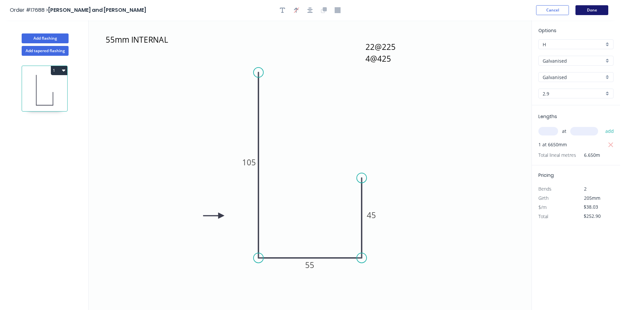
click at [599, 11] on button "Done" at bounding box center [592, 10] width 33 height 10
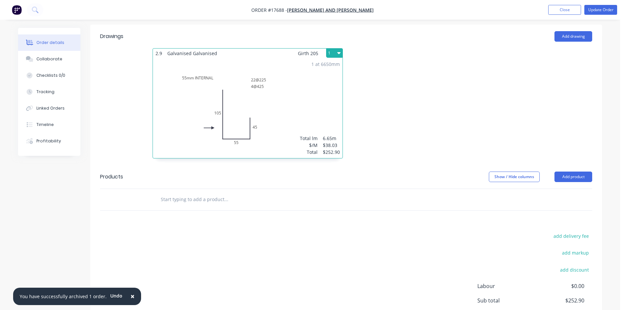
scroll to position [210, 0]
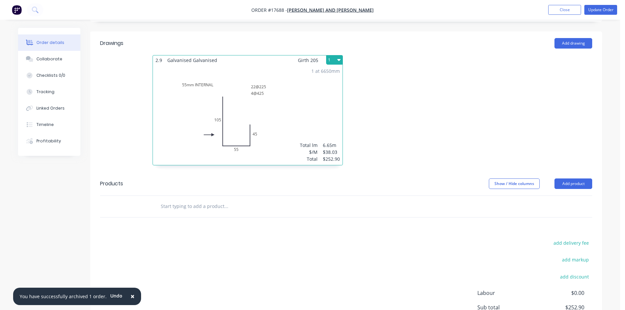
click at [298, 113] on div "1 at 6650mm Total lm $/M Total 6.65m $38.03 $252.90" at bounding box center [248, 115] width 190 height 100
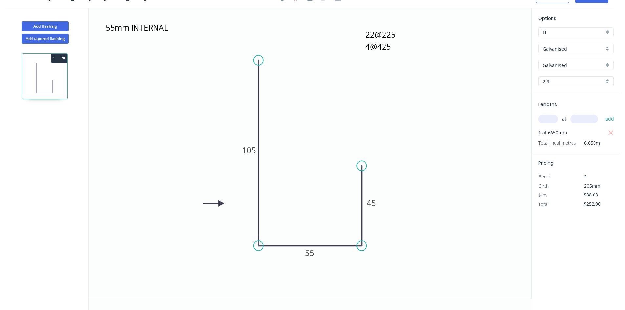
click at [563, 34] on input "H" at bounding box center [573, 32] width 61 height 7
click at [561, 77] on div "G" at bounding box center [576, 80] width 75 height 11
type input "G"
type input "$39.14"
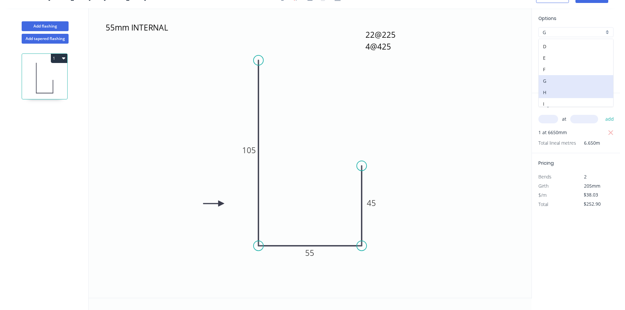
type input "$260.28"
click at [576, 32] on input "G" at bounding box center [573, 32] width 61 height 7
click at [561, 100] on div "F" at bounding box center [576, 102] width 75 height 11
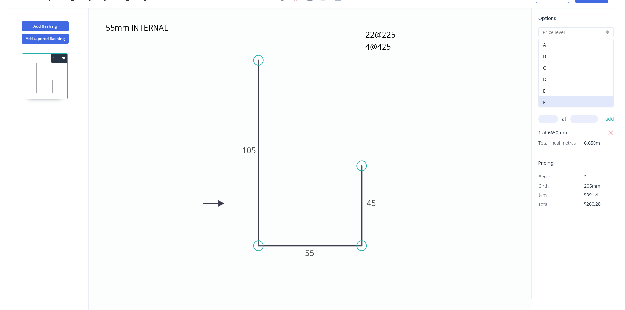
type input "F"
type input "$41.94"
type input "$278.90"
click at [572, 31] on input "F" at bounding box center [573, 32] width 61 height 7
click at [577, 20] on div "Options A B C D E F G H I J Galvanised Galvanised Galvanised Galvanised 2.9 2.9" at bounding box center [576, 54] width 88 height 78
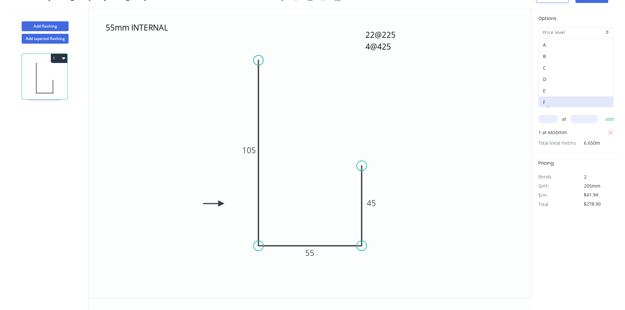
type input "F"
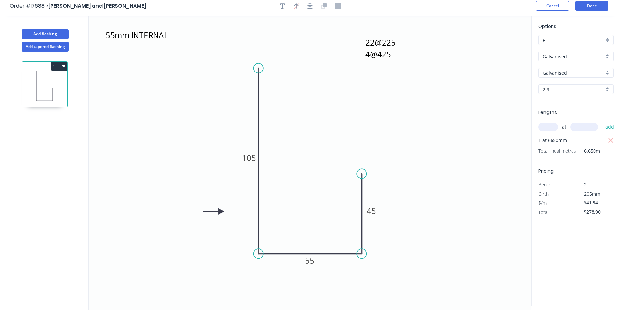
scroll to position [0, 0]
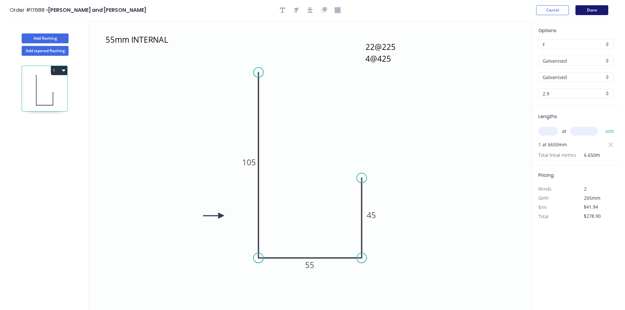
click at [592, 11] on button "Done" at bounding box center [592, 10] width 33 height 10
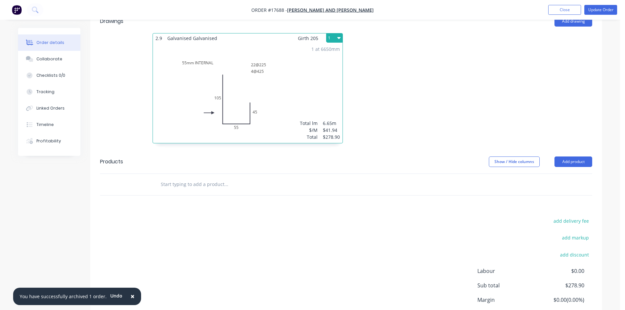
scroll to position [276, 0]
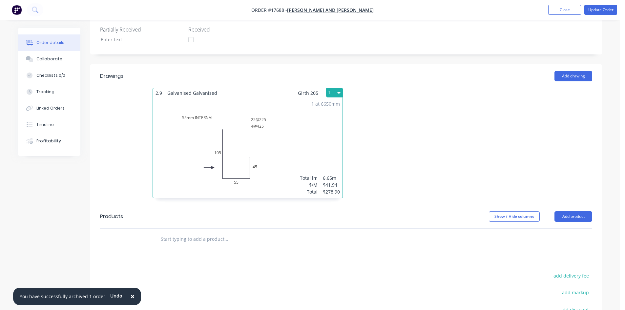
click at [283, 130] on div "1 at 6650mm Total lm $/M Total 6.65m $41.94 $278.90" at bounding box center [248, 148] width 190 height 100
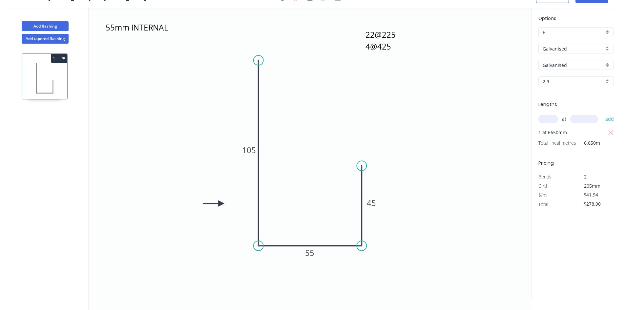
click at [549, 34] on input "F" at bounding box center [573, 32] width 61 height 7
click at [554, 87] on div "E" at bounding box center [576, 90] width 75 height 11
type input "E"
type input "$44.74"
type input "$297.52"
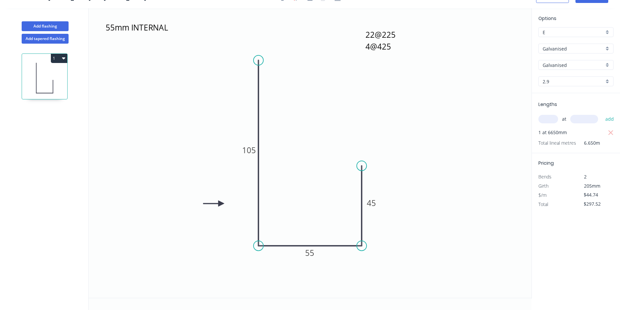
scroll to position [0, 0]
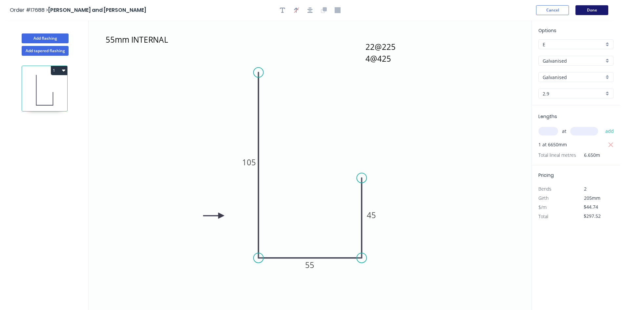
click at [598, 10] on button "Done" at bounding box center [592, 10] width 33 height 10
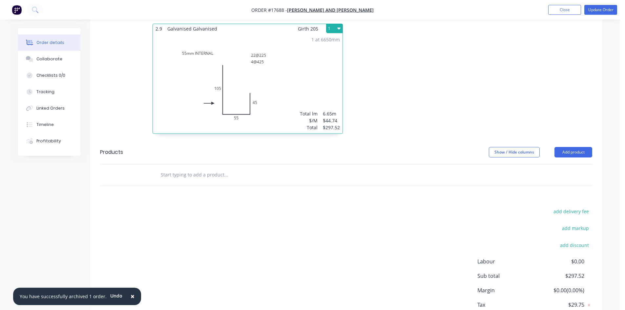
scroll to position [230, 0]
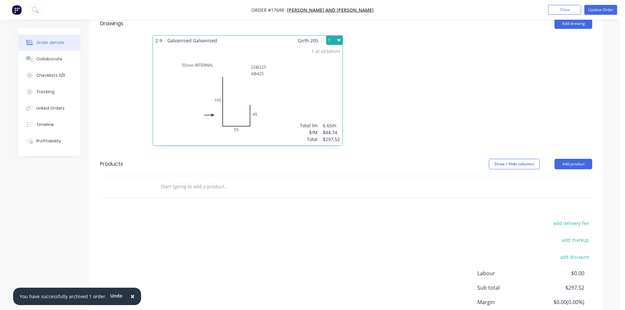
click at [288, 85] on div "1 at 6650mm Total lm $/M Total 6.65m $44.74 $297.52" at bounding box center [248, 95] width 190 height 100
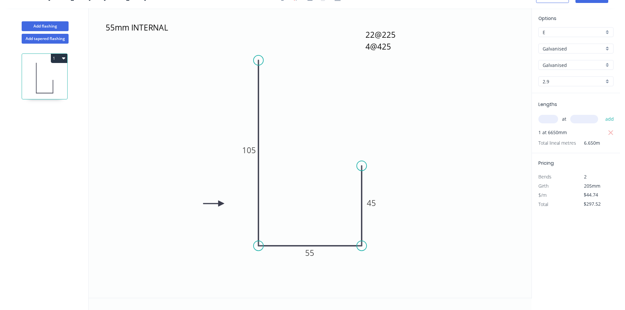
scroll to position [12, 0]
click at [588, 33] on input "E" at bounding box center [573, 32] width 61 height 7
click at [564, 78] on div "D" at bounding box center [576, 79] width 75 height 11
type input "D"
type input "$47.53"
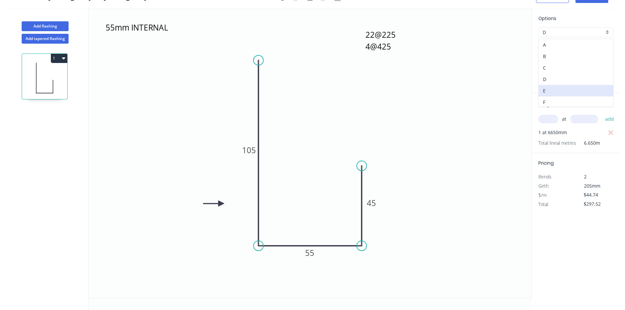
type input "$316.07"
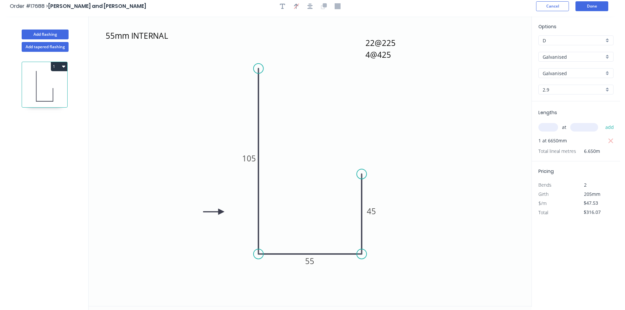
scroll to position [0, 0]
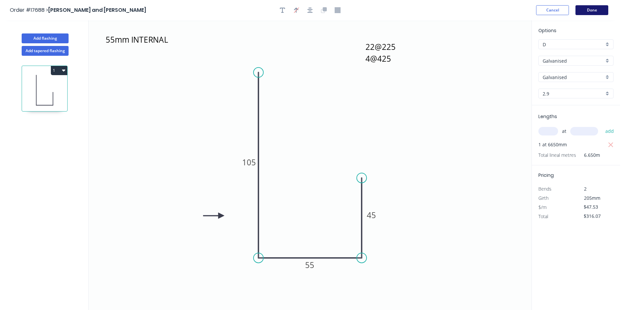
click at [584, 11] on button "Done" at bounding box center [592, 10] width 33 height 10
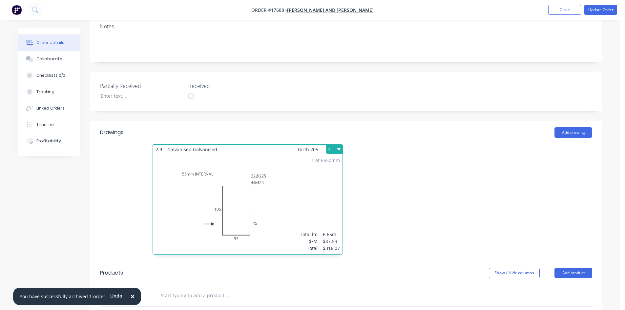
scroll to position [131, 0]
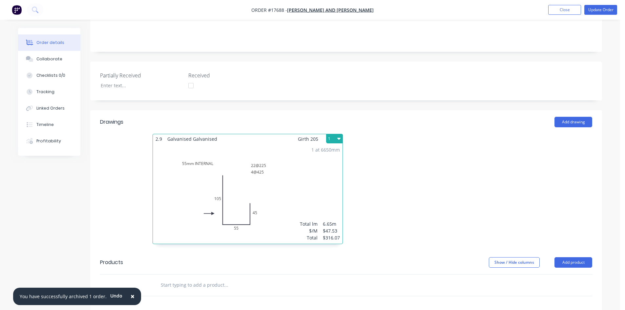
click at [300, 174] on div "1 at 6650mm Total lm $/M Total 6.65m $47.53 $316.07" at bounding box center [248, 194] width 190 height 100
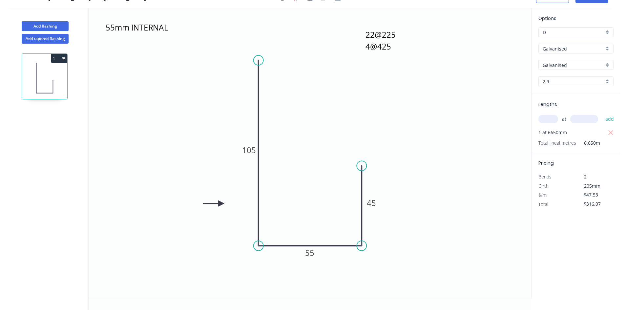
scroll to position [12, 0]
click at [552, 32] on input "D" at bounding box center [573, 32] width 61 height 7
click at [549, 43] on div "A" at bounding box center [576, 44] width 75 height 11
type input "A"
type input "$55.92"
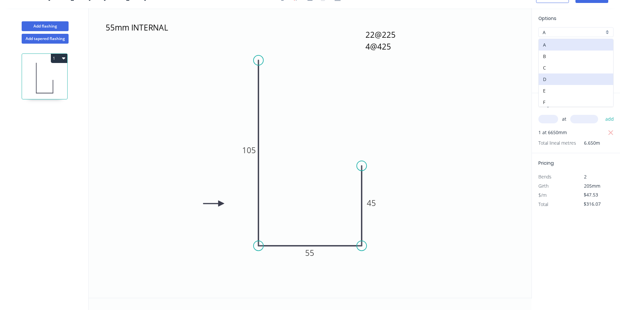
type input "$371.87"
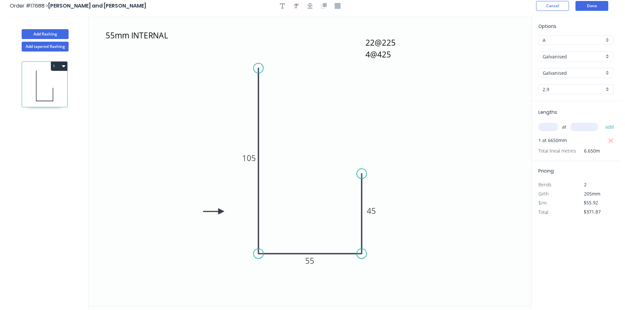
scroll to position [0, 0]
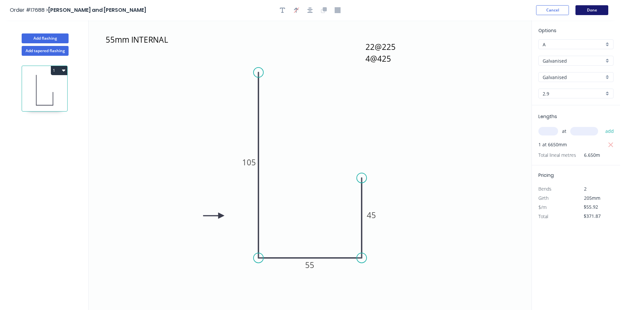
click at [594, 9] on button "Done" at bounding box center [592, 10] width 33 height 10
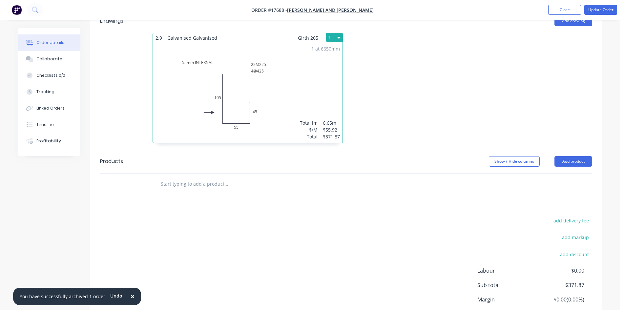
scroll to position [177, 0]
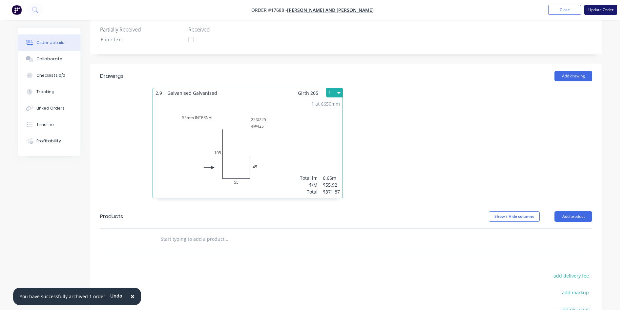
click at [601, 12] on button "Update Order" at bounding box center [601, 10] width 33 height 10
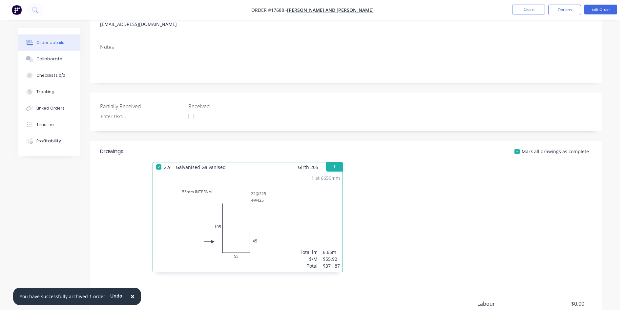
scroll to position [0, 0]
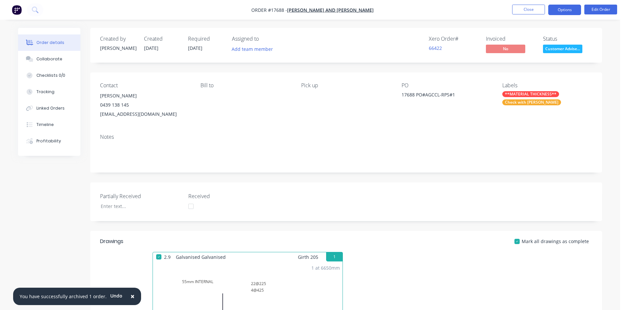
click at [558, 9] on button "Options" at bounding box center [565, 10] width 33 height 11
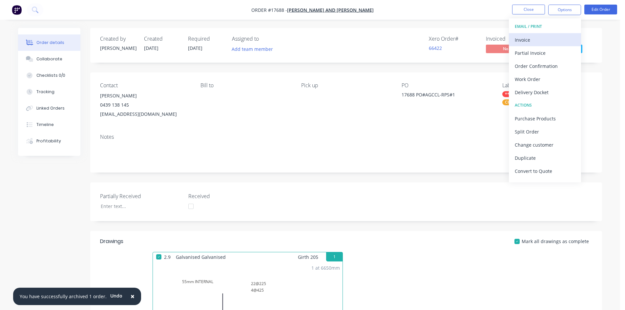
click at [547, 36] on div "Invoice" at bounding box center [545, 40] width 60 height 10
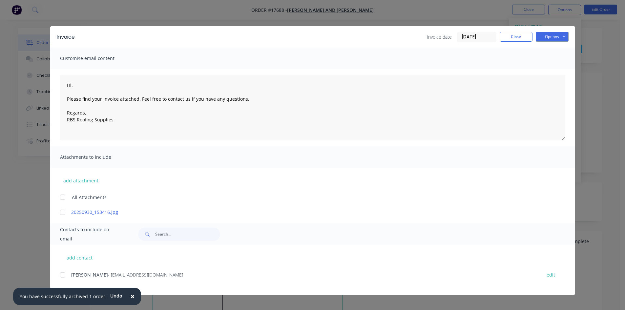
click at [64, 275] on div at bounding box center [62, 275] width 13 height 13
click at [557, 33] on button "Options" at bounding box center [552, 37] width 33 height 10
click at [552, 67] on button "Email" at bounding box center [557, 70] width 42 height 11
type textarea "Hi, Please find your invoice attached. Feel free to contact us if you have any …"
click at [524, 36] on button "Close" at bounding box center [516, 37] width 33 height 10
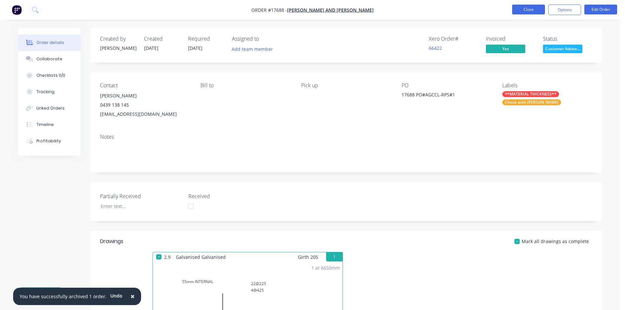
click at [538, 11] on button "Close" at bounding box center [528, 10] width 33 height 10
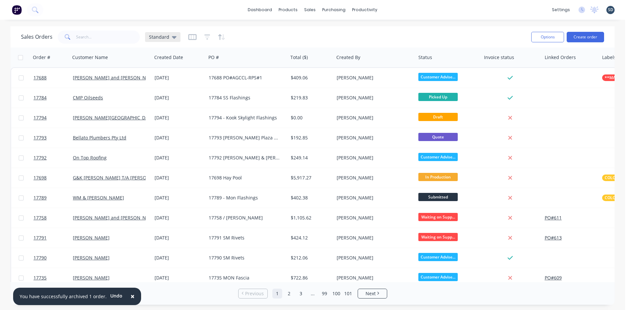
click at [173, 38] on icon at bounding box center [174, 37] width 5 height 3
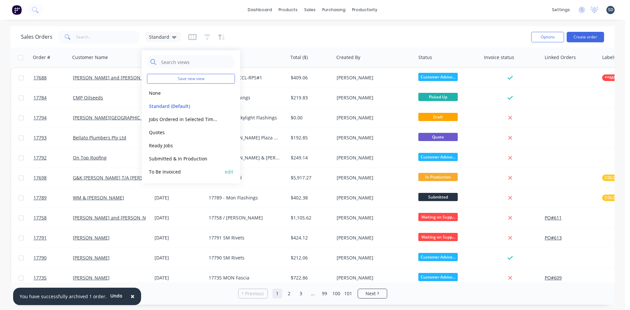
click at [160, 166] on div "To Be Invoiced edit" at bounding box center [191, 171] width 88 height 13
click at [159, 171] on button "To Be Invoiced" at bounding box center [184, 172] width 75 height 8
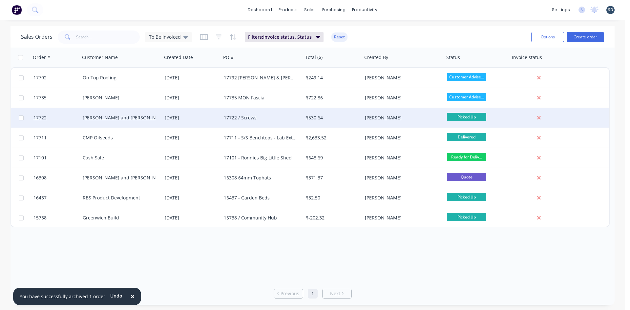
click at [213, 118] on div "[DATE]" at bounding box center [192, 118] width 54 height 7
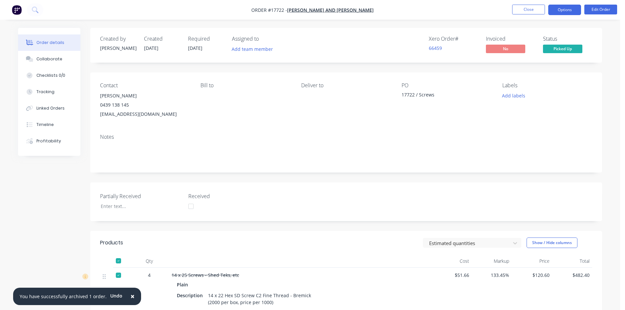
click at [575, 11] on button "Options" at bounding box center [565, 10] width 33 height 11
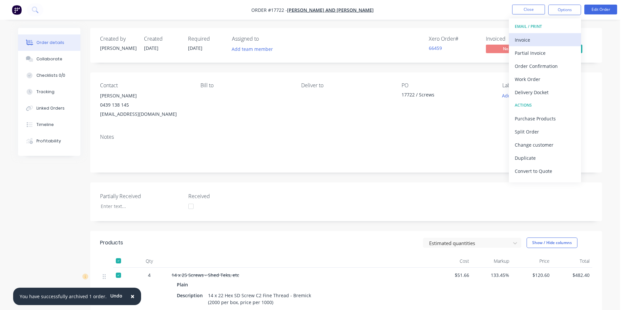
click at [545, 37] on div "Invoice" at bounding box center [545, 40] width 60 height 10
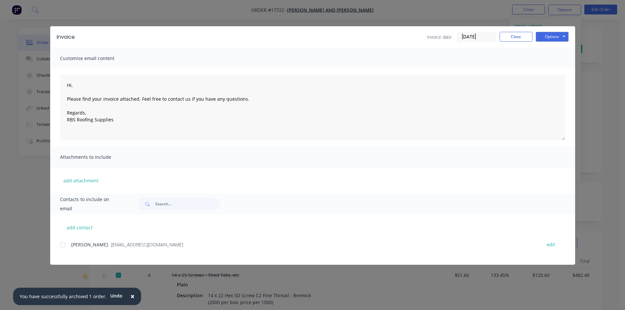
click at [65, 245] on div at bounding box center [62, 244] width 13 height 13
click at [546, 35] on button "Options" at bounding box center [552, 37] width 33 height 10
click at [543, 67] on button "Email" at bounding box center [557, 70] width 42 height 11
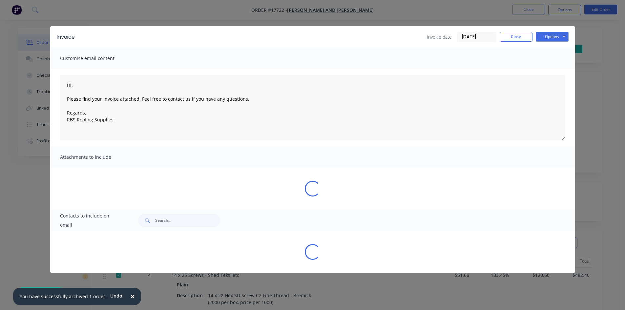
type textarea "Hi, Please find your invoice attached. Feel free to contact us if you have any …"
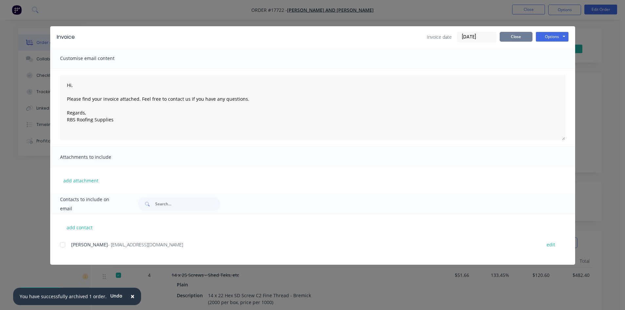
click at [520, 36] on button "Close" at bounding box center [516, 37] width 33 height 10
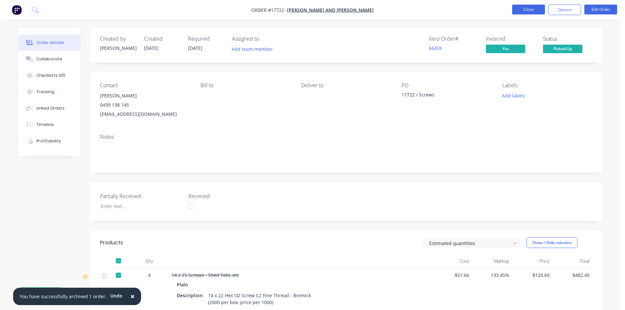
click at [533, 11] on button "Close" at bounding box center [528, 10] width 33 height 10
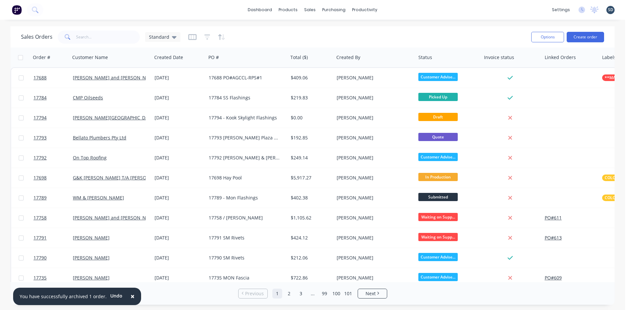
click at [180, 40] on div "Sales Orders Standard" at bounding box center [273, 37] width 505 height 16
click at [175, 40] on icon at bounding box center [174, 36] width 5 height 7
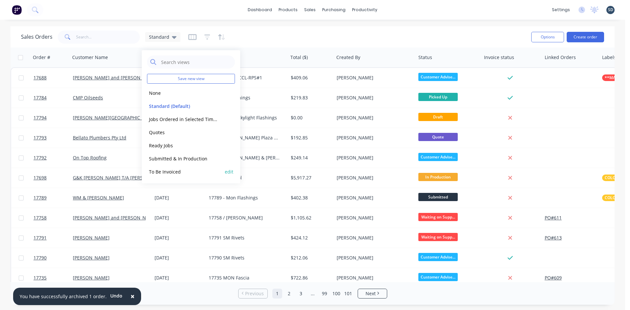
click at [198, 169] on button "To Be Invoiced" at bounding box center [184, 172] width 75 height 8
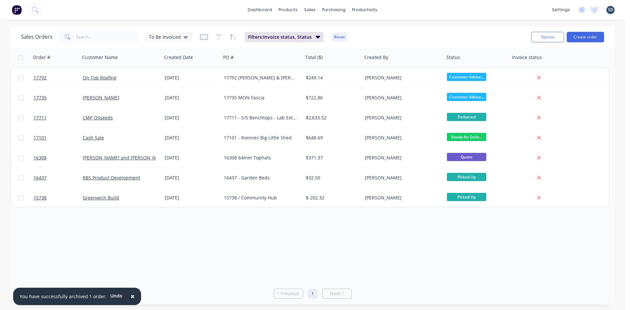
click at [436, 15] on div "dashboard products sales purchasing productivity dashboard products Product Cat…" at bounding box center [312, 10] width 625 height 20
click at [339, 30] on div "Sales Orders" at bounding box center [334, 32] width 27 height 6
click at [180, 39] on div "To Be Invoiced" at bounding box center [168, 37] width 39 height 6
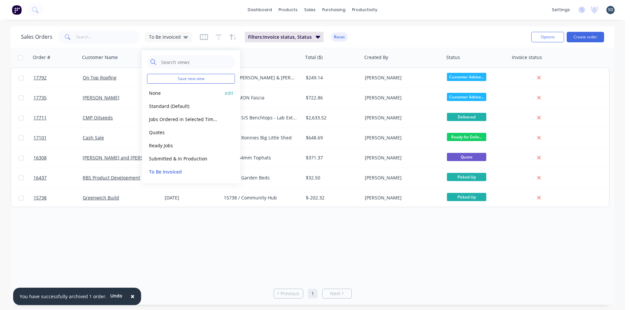
click at [197, 92] on button "None" at bounding box center [184, 93] width 75 height 8
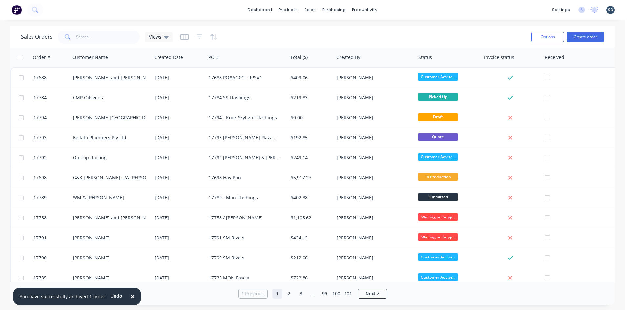
click at [400, 9] on div "dashboard products sales purchasing productivity dashboard products Product Cat…" at bounding box center [312, 10] width 625 height 20
click at [131, 297] on span "×" at bounding box center [133, 296] width 4 height 9
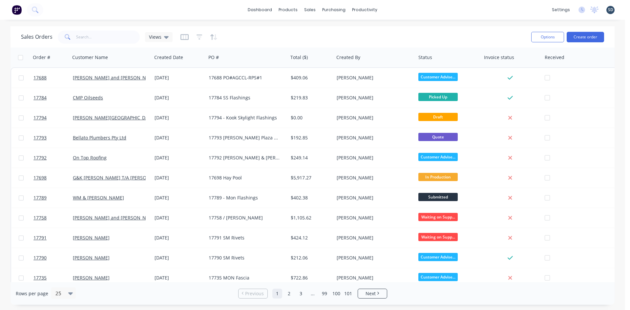
click at [394, 8] on div "dashboard products sales purchasing productivity dashboard products Product Cat…" at bounding box center [312, 10] width 625 height 20
click at [397, 8] on div "dashboard products sales purchasing productivity dashboard products Product Cat…" at bounding box center [312, 10] width 625 height 20
drag, startPoint x: 398, startPoint y: 9, endPoint x: 399, endPoint y: 5, distance: 4.3
click at [399, 5] on div "dashboard products sales purchasing productivity dashboard products Product Cat…" at bounding box center [312, 10] width 625 height 20
click at [321, 32] on div "Sales Orders" at bounding box center [334, 32] width 27 height 6
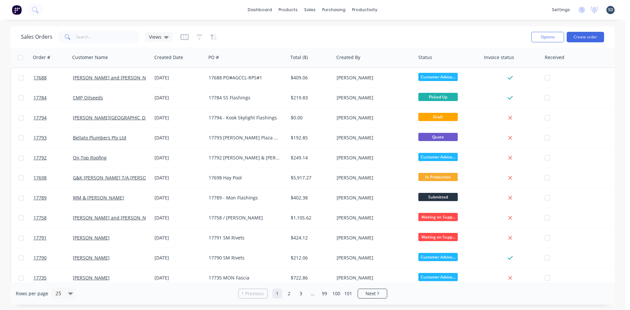
drag, startPoint x: 248, startPoint y: 12, endPoint x: 242, endPoint y: 13, distance: 5.3
click at [242, 13] on div "dashboard products sales purchasing productivity dashboard products Product Cat…" at bounding box center [312, 10] width 625 height 20
click at [248, 12] on div "dashboard products sales purchasing productivity dashboard products Product Cat…" at bounding box center [312, 10] width 625 height 20
click at [224, 8] on div "dashboard products sales purchasing productivity dashboard products Product Cat…" at bounding box center [312, 10] width 625 height 20
click at [184, 12] on div "dashboard products sales purchasing productivity dashboard products Product Cat…" at bounding box center [312, 10] width 625 height 20
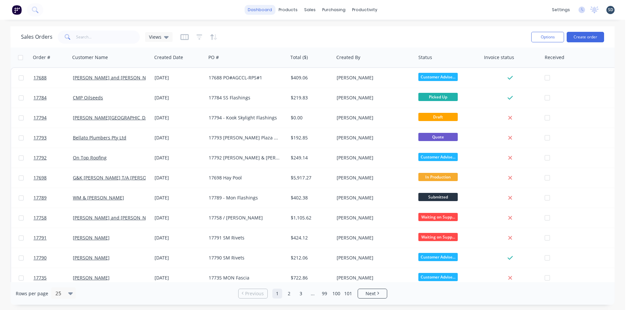
click at [249, 12] on link "dashboard" at bounding box center [260, 10] width 31 height 10
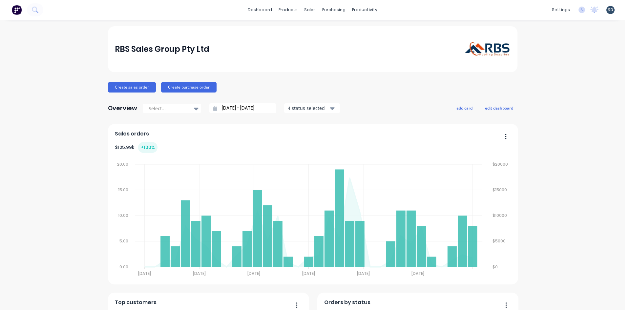
click at [237, 14] on div "dashboard products sales purchasing productivity dashboard products Product Cat…" at bounding box center [312, 10] width 625 height 20
click at [235, 13] on div "dashboard products sales purchasing productivity dashboard products Product Cat…" at bounding box center [312, 10] width 625 height 20
click at [245, 11] on div "dashboard products sales purchasing productivity dashboard products Product Cat…" at bounding box center [312, 10] width 625 height 20
click at [395, 10] on div "dashboard products sales purchasing productivity dashboard products Product Cat…" at bounding box center [312, 10] width 625 height 20
click at [393, 10] on div "dashboard products sales purchasing productivity dashboard products Product Cat…" at bounding box center [312, 10] width 625 height 20
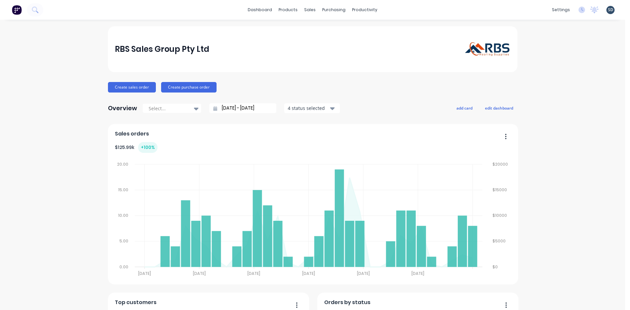
click at [394, 9] on div "dashboard products sales purchasing productivity dashboard products Product Cat…" at bounding box center [312, 10] width 625 height 20
click at [392, 9] on div "dashboard products sales purchasing productivity dashboard products Product Cat…" at bounding box center [312, 10] width 625 height 20
click at [393, 11] on div "dashboard products sales purchasing productivity dashboard products Product Cat…" at bounding box center [312, 10] width 625 height 20
click at [392, 9] on div "dashboard products sales purchasing productivity dashboard products Product Cat…" at bounding box center [312, 10] width 625 height 20
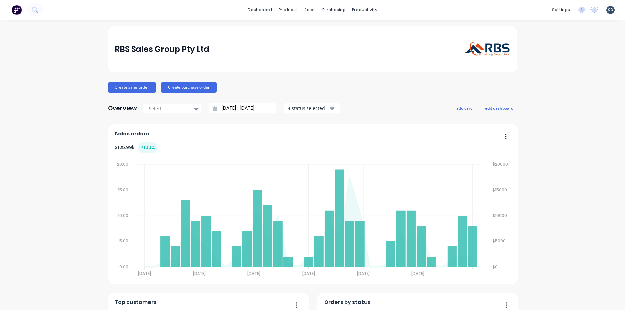
click at [390, 10] on div "dashboard products sales purchasing productivity dashboard products Product Cat…" at bounding box center [312, 10] width 625 height 20
click at [396, 9] on div "dashboard products sales purchasing productivity dashboard products Product Cat…" at bounding box center [312, 10] width 625 height 20
click at [392, 9] on div "dashboard products sales purchasing productivity dashboard products Product Cat…" at bounding box center [312, 10] width 625 height 20
click at [391, 10] on div "dashboard products sales purchasing productivity dashboard products Product Cat…" at bounding box center [312, 10] width 625 height 20
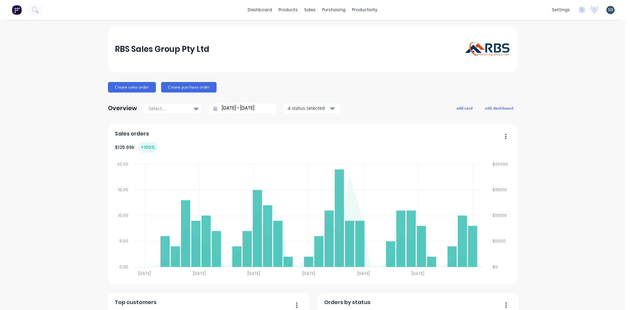
click at [391, 10] on div "dashboard products sales purchasing productivity dashboard products Product Cat…" at bounding box center [312, 10] width 625 height 20
click at [324, 29] on div "Sales Orders" at bounding box center [331, 32] width 27 height 6
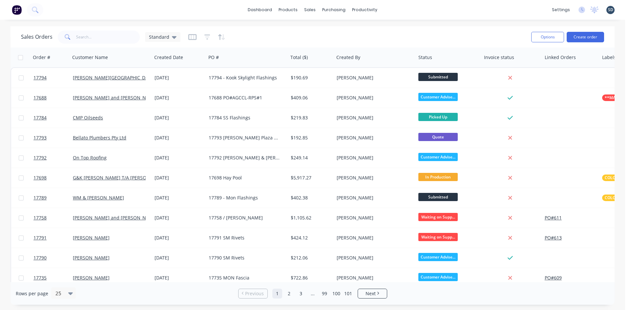
click at [407, 9] on div "dashboard products sales purchasing productivity dashboard products Product Cat…" at bounding box center [312, 10] width 625 height 20
drag, startPoint x: 407, startPoint y: 9, endPoint x: 403, endPoint y: 9, distance: 3.9
click at [402, 9] on div "dashboard products sales purchasing productivity dashboard products Product Cat…" at bounding box center [312, 10] width 625 height 20
click at [400, 10] on div "dashboard products sales purchasing productivity dashboard products Product Cat…" at bounding box center [312, 10] width 625 height 20
click at [401, 9] on div "dashboard products sales purchasing productivity dashboard products Product Cat…" at bounding box center [312, 10] width 625 height 20
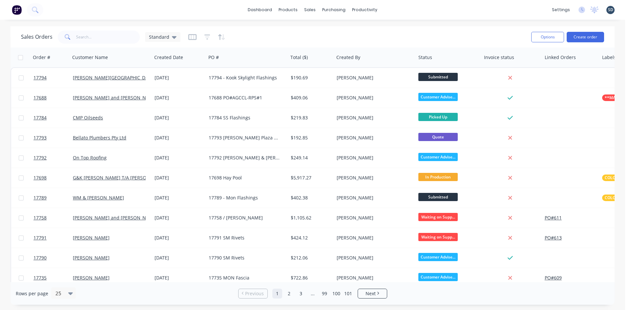
click at [400, 8] on div "dashboard products sales purchasing productivity dashboard products Product Cat…" at bounding box center [312, 10] width 625 height 20
drag, startPoint x: 400, startPoint y: 8, endPoint x: 397, endPoint y: 10, distance: 3.5
click at [397, 10] on div "dashboard products sales purchasing productivity dashboard products Product Cat…" at bounding box center [312, 10] width 625 height 20
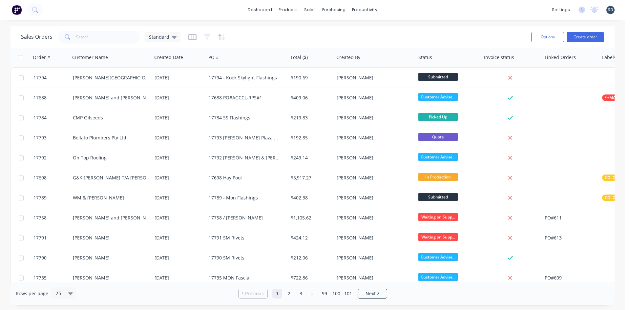
click at [401, 8] on div "dashboard products sales purchasing productivity dashboard products Product Cat…" at bounding box center [312, 10] width 625 height 20
click at [377, 30] on div "Workflow" at bounding box center [377, 32] width 20 height 6
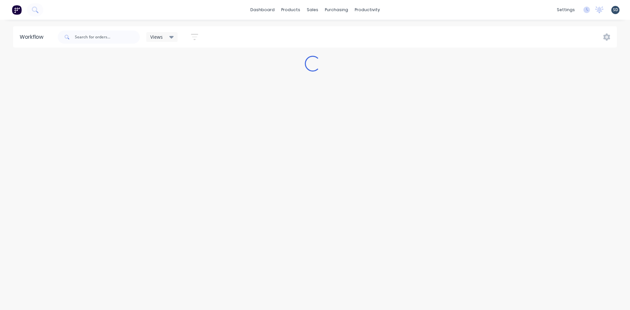
click at [411, 11] on div "dashboard products sales purchasing productivity dashboard products Product Cat…" at bounding box center [315, 10] width 630 height 20
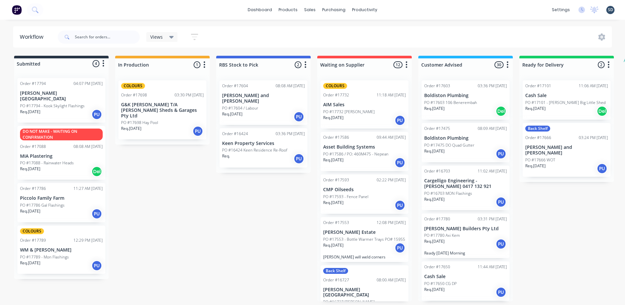
click at [411, 11] on div "dashboard products sales purchasing productivity dashboard products Product Cat…" at bounding box center [312, 10] width 625 height 20
drag, startPoint x: 406, startPoint y: 9, endPoint x: 401, endPoint y: 9, distance: 4.9
click at [401, 9] on div "dashboard products sales purchasing productivity dashboard products Product Cat…" at bounding box center [312, 10] width 625 height 20
click at [399, 9] on div "dashboard products sales purchasing productivity dashboard products Product Cat…" at bounding box center [312, 10] width 625 height 20
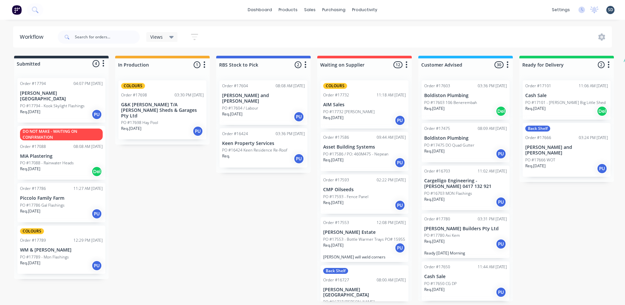
click at [399, 9] on div "dashboard products sales purchasing productivity dashboard products Product Cat…" at bounding box center [312, 10] width 625 height 20
click at [80, 11] on div "dashboard products sales purchasing productivity dashboard products Product Cat…" at bounding box center [312, 10] width 625 height 20
click at [392, 9] on div "dashboard products sales purchasing productivity dashboard products Product Cat…" at bounding box center [312, 10] width 625 height 20
drag, startPoint x: 392, startPoint y: 9, endPoint x: 403, endPoint y: 11, distance: 11.1
click at [390, 9] on div "dashboard products sales purchasing productivity dashboard products Product Cat…" at bounding box center [312, 10] width 625 height 20
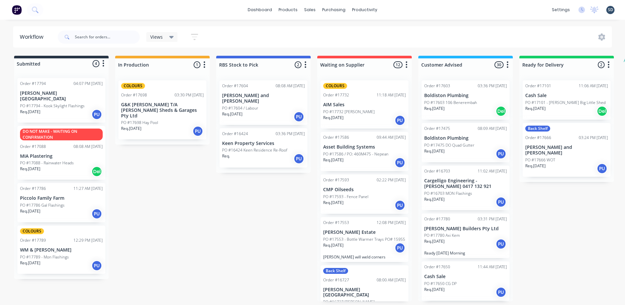
click at [397, 9] on div "dashboard products sales purchasing productivity dashboard products Product Cat…" at bounding box center [312, 10] width 625 height 20
click at [247, 12] on div "dashboard products sales purchasing productivity dashboard products Product Cat…" at bounding box center [312, 10] width 625 height 20
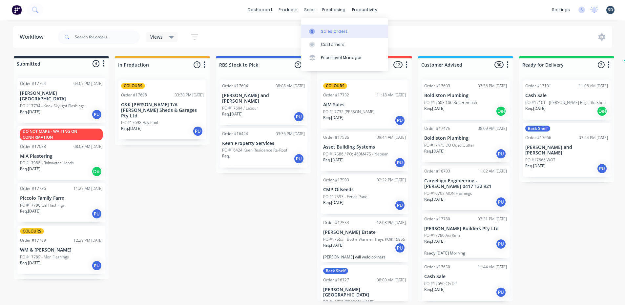
click at [327, 27] on link "Sales Orders" at bounding box center [344, 31] width 87 height 13
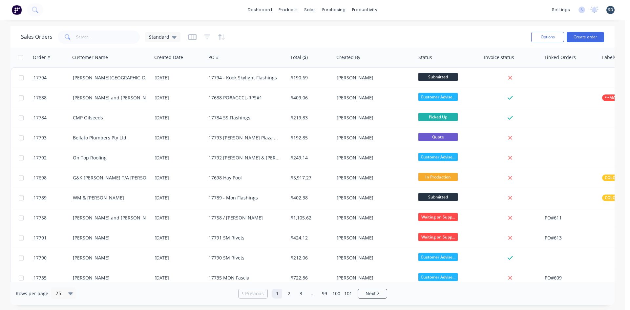
click at [396, 8] on div "dashboard products sales purchasing productivity dashboard products Product Cat…" at bounding box center [312, 10] width 625 height 20
click at [325, 31] on div "Sales Orders" at bounding box center [334, 32] width 27 height 6
click at [397, 11] on div "dashboard products sales purchasing productivity dashboard products Product Cat…" at bounding box center [312, 10] width 625 height 20
click at [394, 9] on div "dashboard products sales purchasing productivity dashboard products Product Cat…" at bounding box center [312, 10] width 625 height 20
click at [449, 9] on div "dashboard products sales purchasing productivity dashboard products Product Cat…" at bounding box center [312, 10] width 625 height 20
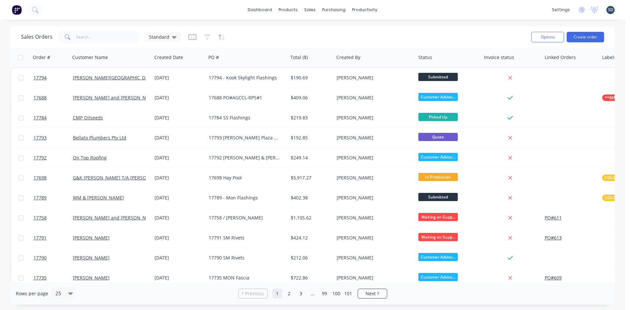
click at [411, 14] on div "dashboard products sales purchasing productivity dashboard products Product Cat…" at bounding box center [312, 10] width 625 height 20
drag, startPoint x: 403, startPoint y: 10, endPoint x: 399, endPoint y: 10, distance: 4.3
click at [397, 10] on div "dashboard products sales purchasing productivity dashboard products Product Cat…" at bounding box center [312, 10] width 625 height 20
click at [398, 10] on div "dashboard products sales purchasing productivity dashboard products Product Cat…" at bounding box center [312, 10] width 625 height 20
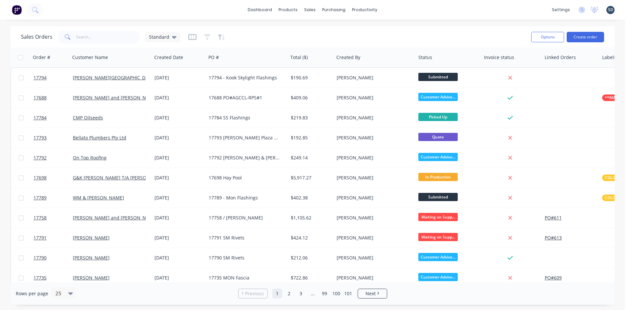
click at [397, 8] on div "dashboard products sales purchasing productivity dashboard products Product Cat…" at bounding box center [312, 10] width 625 height 20
click at [402, 10] on div "dashboard products sales purchasing productivity dashboard products Product Cat…" at bounding box center [312, 10] width 625 height 20
click at [397, 8] on div "dashboard products sales purchasing productivity dashboard products Product Cat…" at bounding box center [312, 10] width 625 height 20
click at [396, 9] on div "dashboard products sales purchasing productivity dashboard products Product Cat…" at bounding box center [312, 10] width 625 height 20
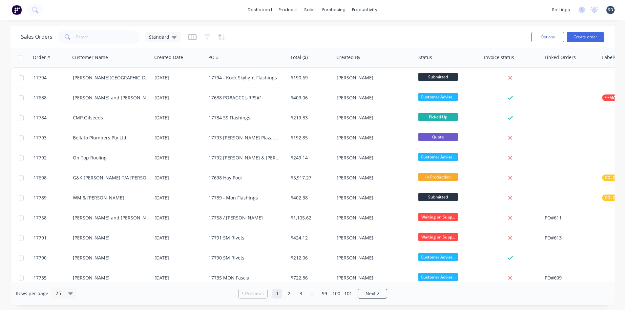
click at [394, 9] on div "dashboard products sales purchasing productivity dashboard products Product Cat…" at bounding box center [312, 10] width 625 height 20
click at [393, 8] on div "dashboard products sales purchasing productivity dashboard products Product Cat…" at bounding box center [312, 10] width 625 height 20
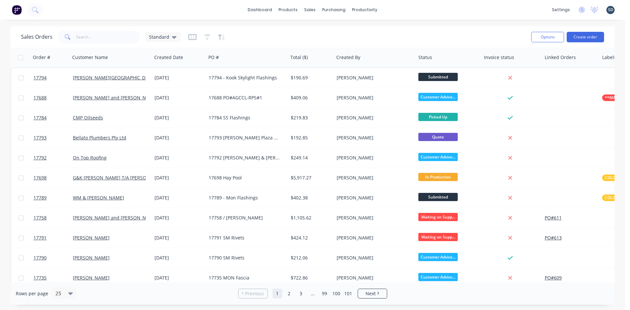
click at [393, 8] on div "dashboard products sales purchasing productivity dashboard products Product Cat…" at bounding box center [312, 10] width 625 height 20
click at [395, 9] on div "dashboard products sales purchasing productivity dashboard products Product Cat…" at bounding box center [312, 10] width 625 height 20
click at [398, 8] on div "dashboard products sales purchasing productivity dashboard products Product Cat…" at bounding box center [312, 10] width 625 height 20
click at [403, 5] on div "dashboard products sales purchasing productivity dashboard products Product Cat…" at bounding box center [312, 10] width 625 height 20
click at [397, 9] on div "dashboard products sales purchasing productivity dashboard products Product Cat…" at bounding box center [312, 10] width 625 height 20
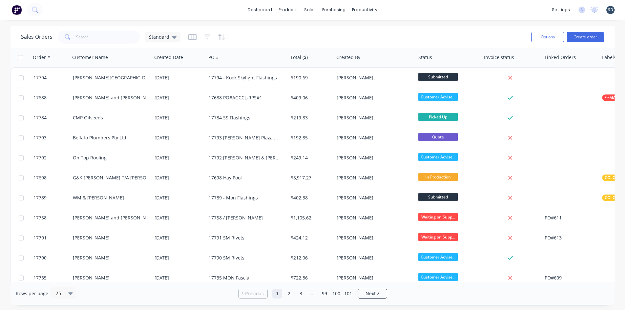
click at [393, 10] on div "dashboard products sales purchasing productivity dashboard products Product Cat…" at bounding box center [312, 10] width 625 height 20
click at [391, 9] on div "dashboard products sales purchasing productivity dashboard products Product Cat…" at bounding box center [312, 10] width 625 height 20
click at [399, 8] on div "dashboard products sales purchasing productivity dashboard products Product Cat…" at bounding box center [312, 10] width 625 height 20
click at [395, 10] on div "dashboard products sales purchasing productivity dashboard products Product Cat…" at bounding box center [312, 10] width 625 height 20
click at [395, 9] on div "dashboard products sales purchasing productivity dashboard products Product Cat…" at bounding box center [312, 10] width 625 height 20
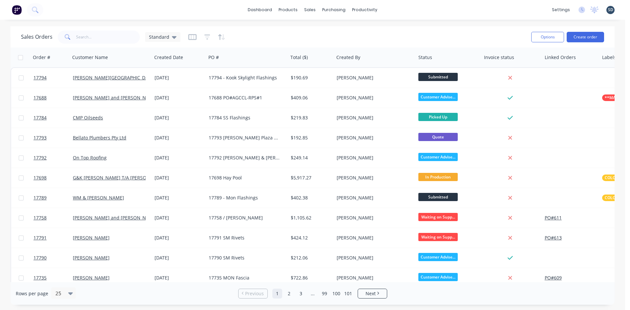
click at [395, 9] on div "dashboard products sales purchasing productivity dashboard products Product Cat…" at bounding box center [312, 10] width 625 height 20
click at [410, 11] on div "dashboard products sales purchasing productivity dashboard products Product Cat…" at bounding box center [312, 10] width 625 height 20
click at [415, 12] on div "dashboard products sales purchasing productivity dashboard products Product Cat…" at bounding box center [312, 10] width 625 height 20
click at [405, 12] on div "dashboard products sales purchasing productivity dashboard products Product Cat…" at bounding box center [312, 10] width 625 height 20
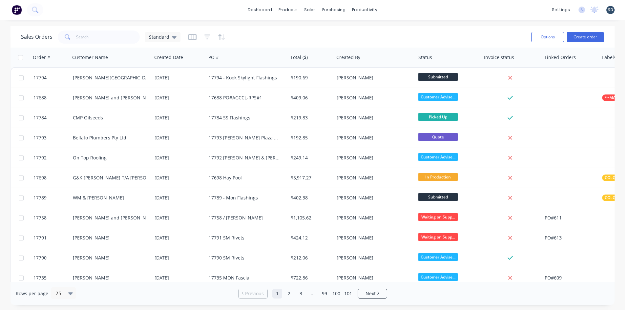
click at [402, 12] on div "dashboard products sales purchasing productivity dashboard products Product Cat…" at bounding box center [312, 10] width 625 height 20
click at [396, 11] on div "dashboard products sales purchasing productivity dashboard products Product Cat…" at bounding box center [312, 10] width 625 height 20
